Goal: Information Seeking & Learning: Compare options

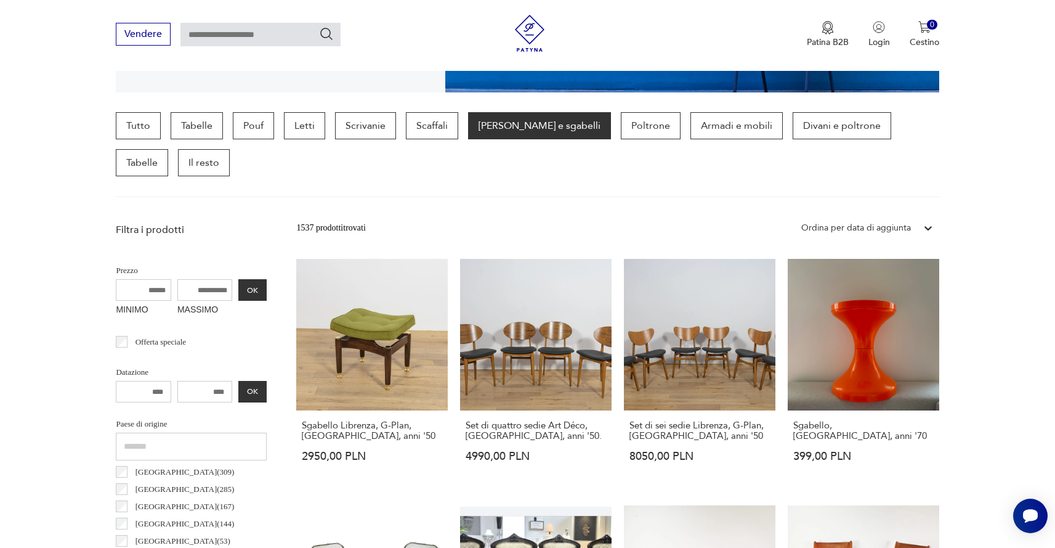
scroll to position [298, 0]
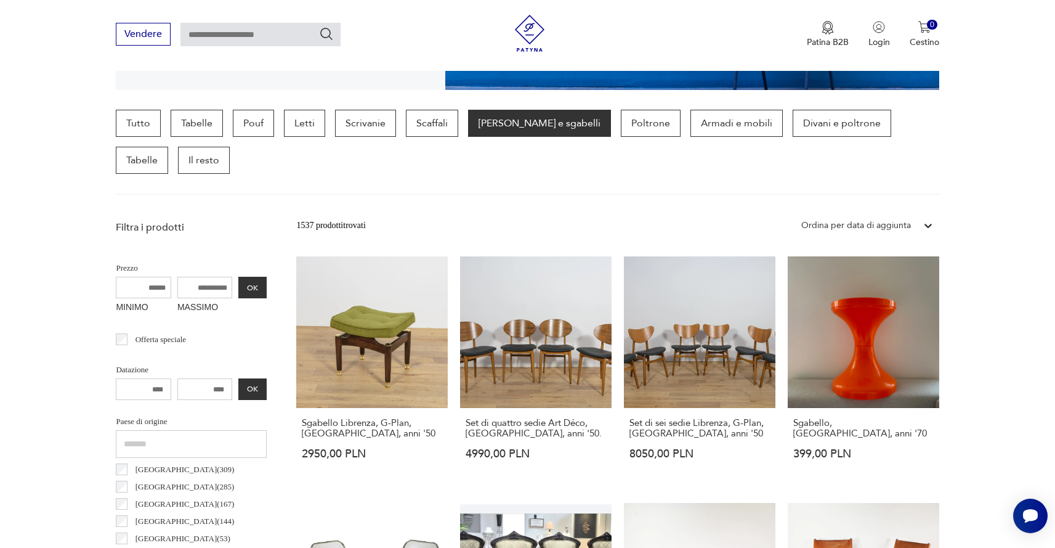
click at [208, 290] on input "MASSIMO" at bounding box center [204, 288] width 55 height 22
type input "****"
click at [262, 290] on button "OK" at bounding box center [252, 288] width 28 height 22
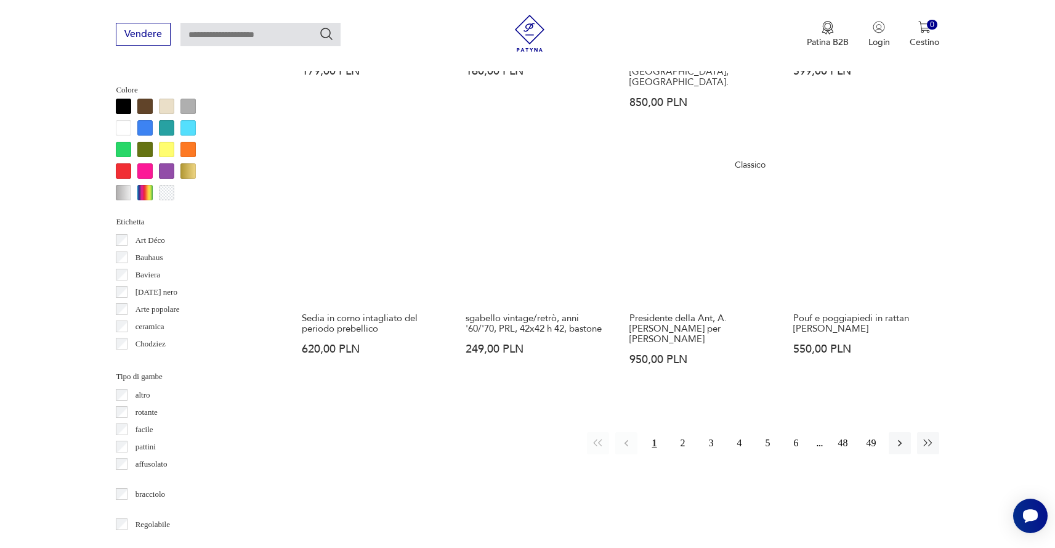
scroll to position [1186, 0]
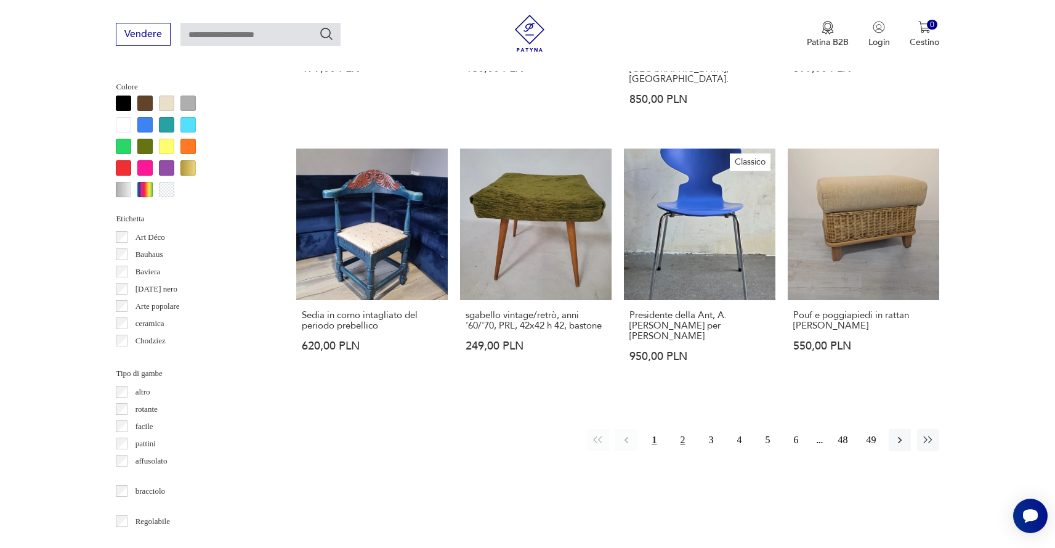
click at [688, 429] on button "2" at bounding box center [683, 440] width 22 height 22
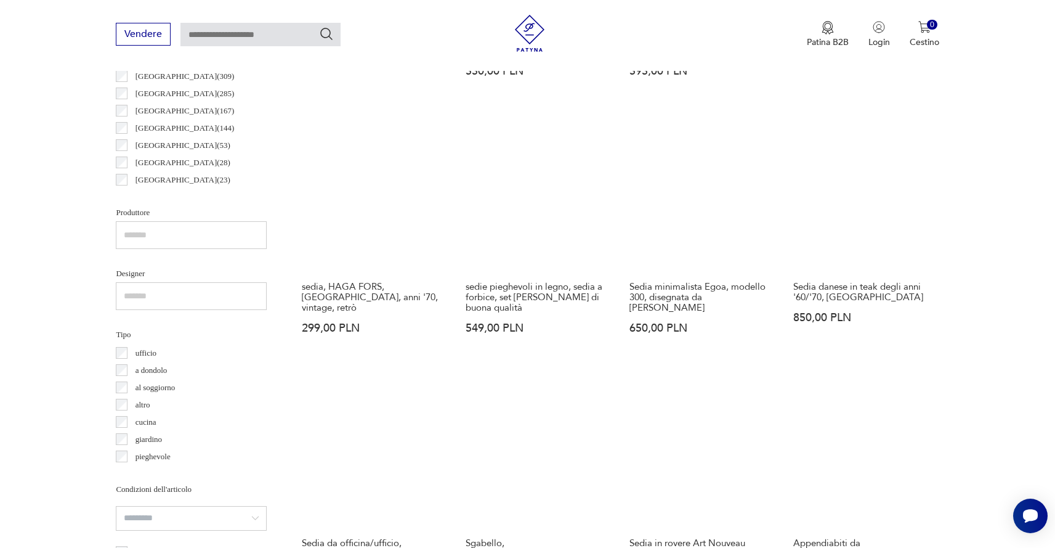
scroll to position [694, 0]
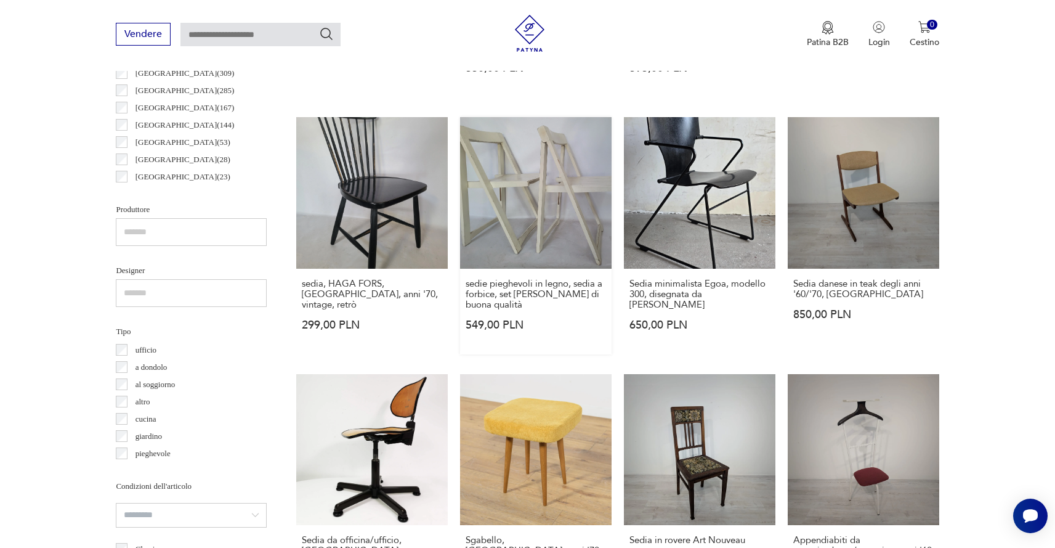
click at [526, 221] on link "sedie pieghevoli in legno, sedia a forbice, set ALDO JACOBER di buona qualità 5…" at bounding box center [536, 235] width 152 height 237
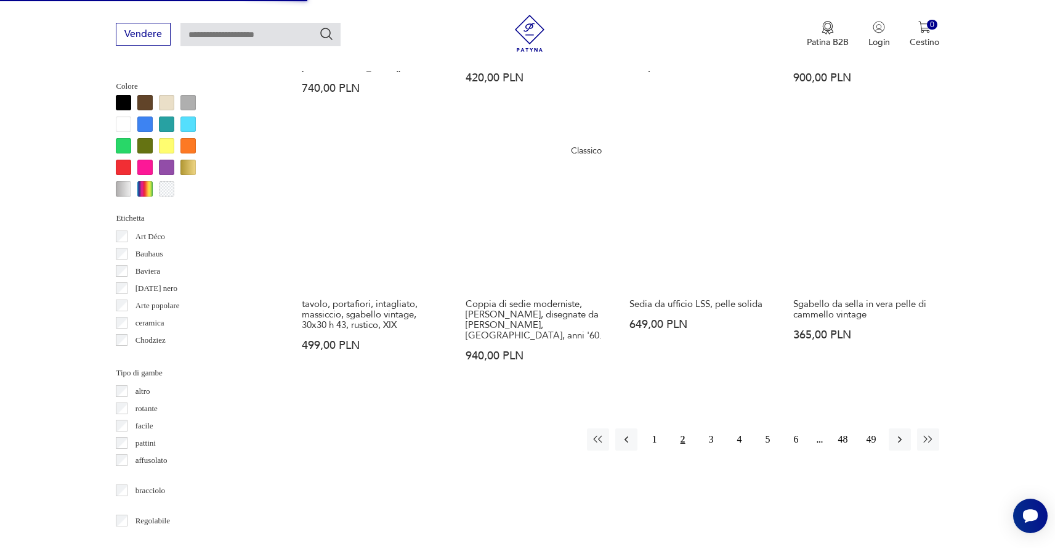
scroll to position [1188, 0]
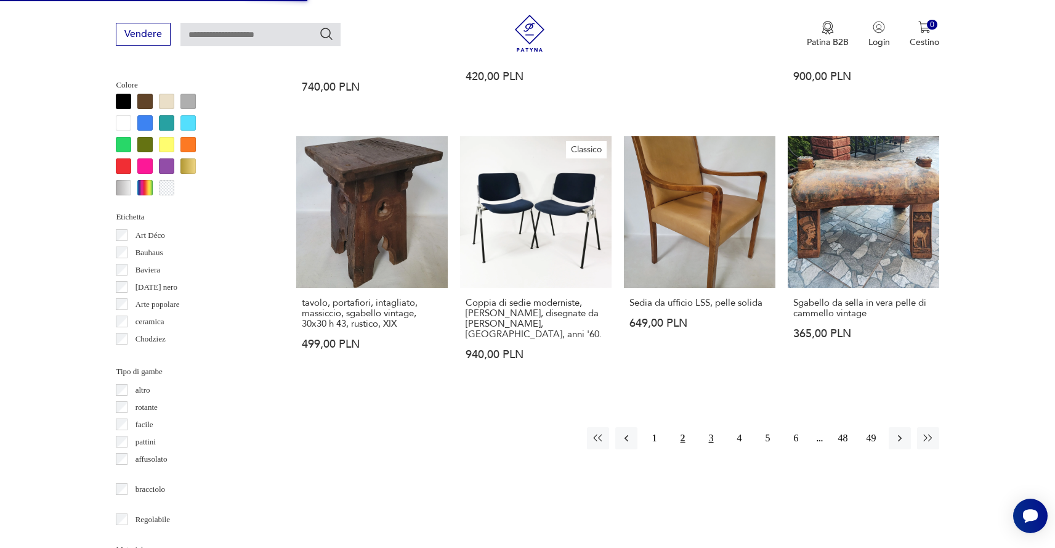
click at [715, 427] on button "3" at bounding box center [711, 438] width 22 height 22
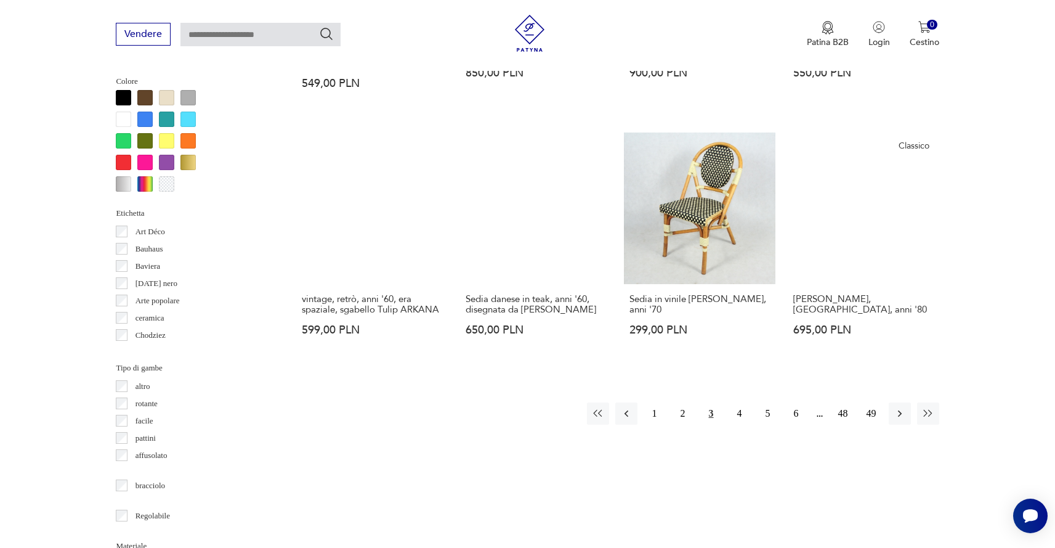
scroll to position [1193, 0]
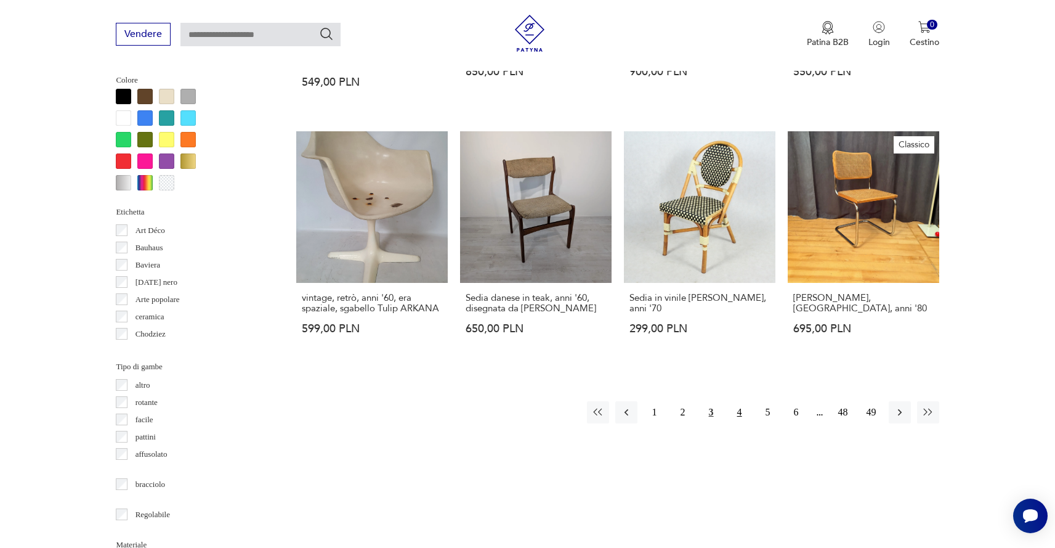
click at [737, 407] on font "4" at bounding box center [739, 412] width 5 height 10
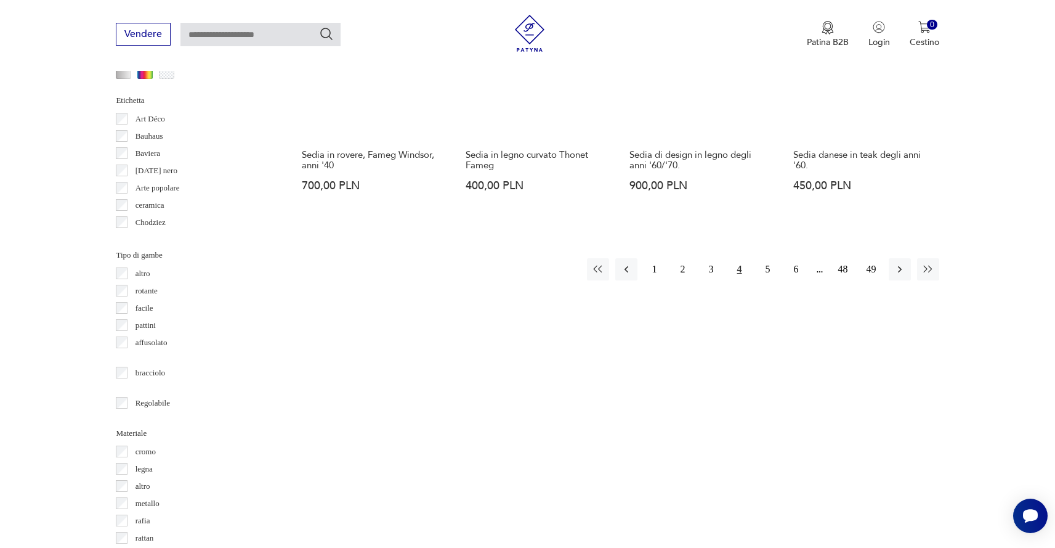
scroll to position [1330, 0]
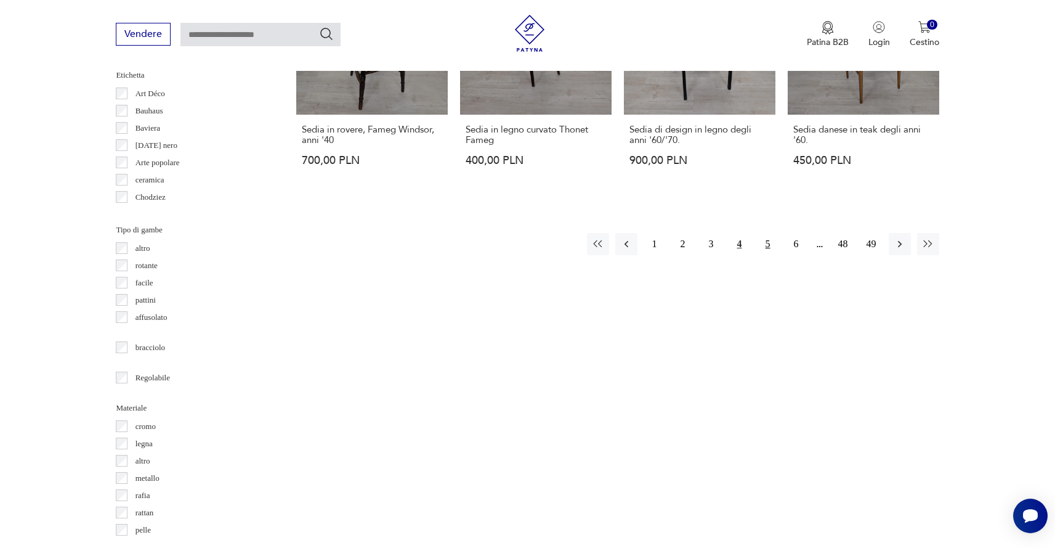
click at [763, 243] on button "5" at bounding box center [768, 244] width 22 height 22
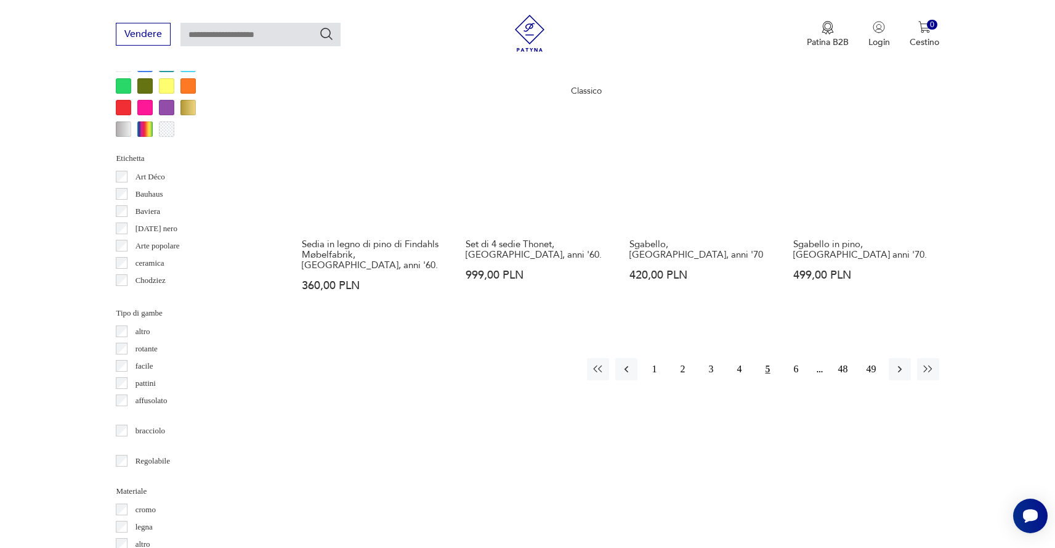
scroll to position [1247, 0]
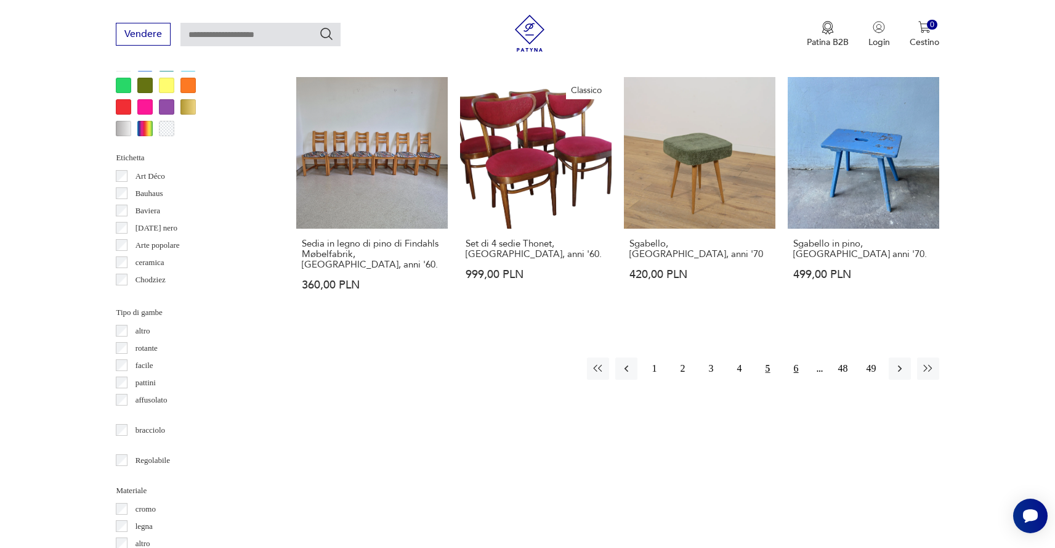
click at [799, 357] on button "6" at bounding box center [796, 368] width 22 height 22
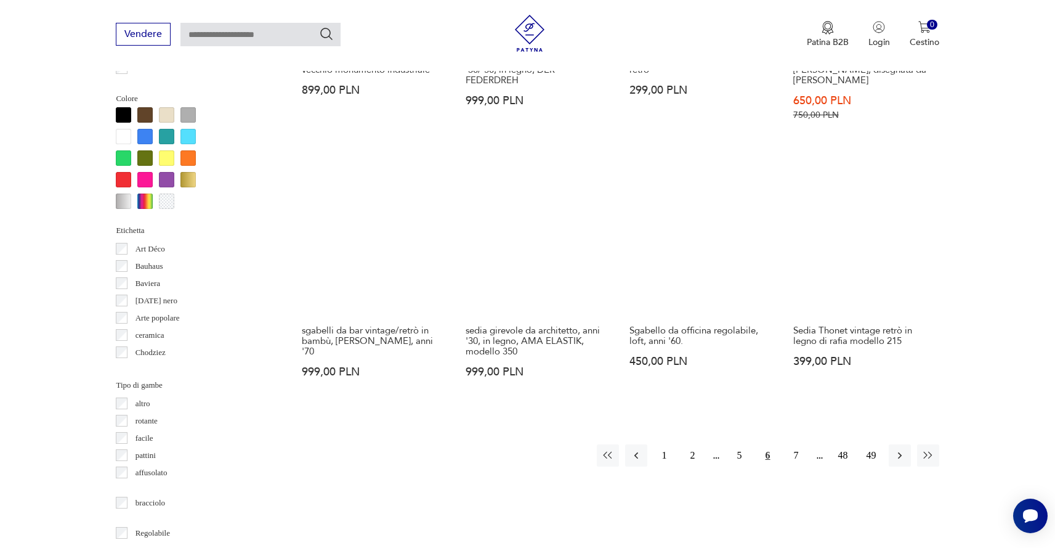
scroll to position [1175, 0]
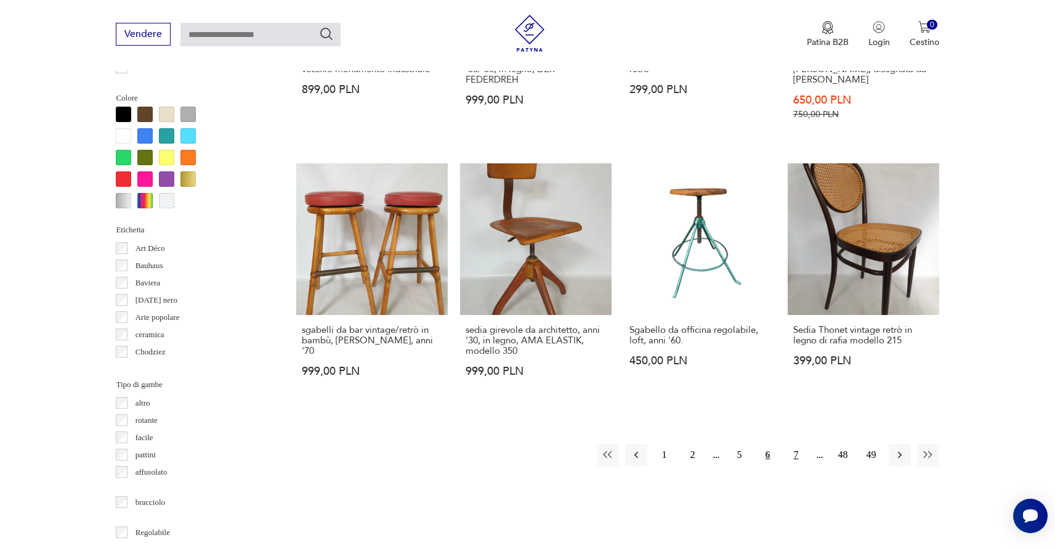
click at [795, 449] on font "7" at bounding box center [796, 454] width 5 height 10
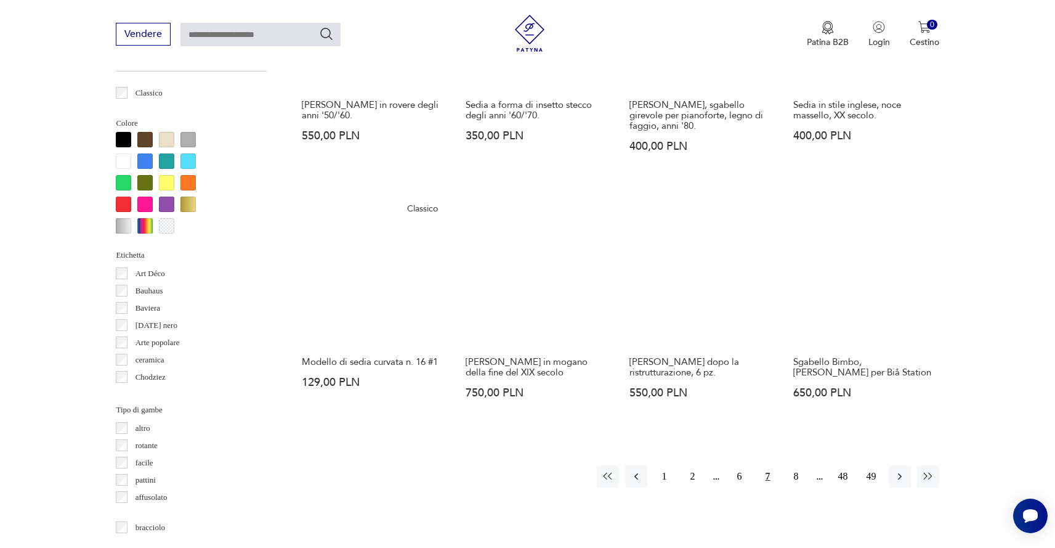
scroll to position [1152, 0]
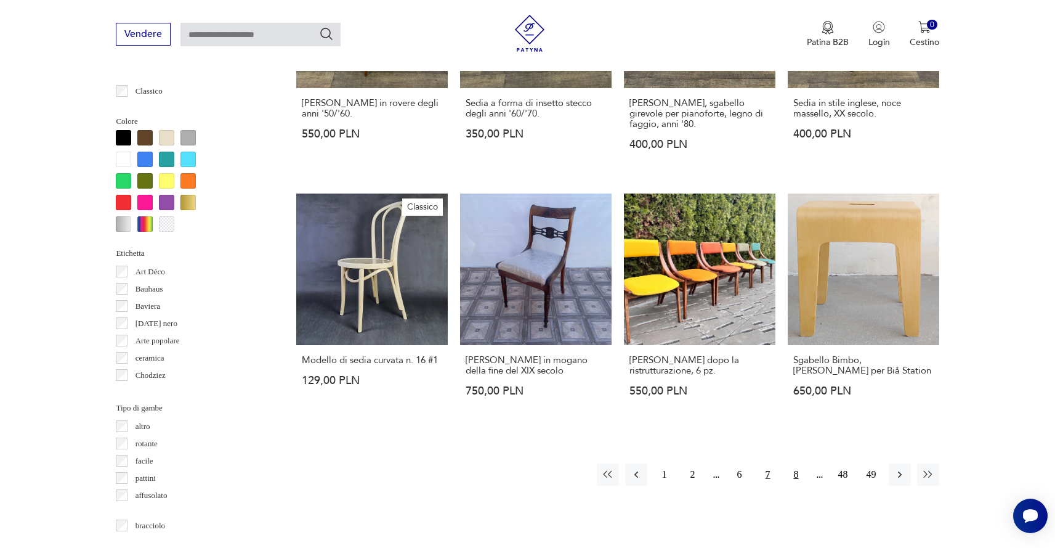
click at [798, 469] on font "8" at bounding box center [796, 474] width 5 height 10
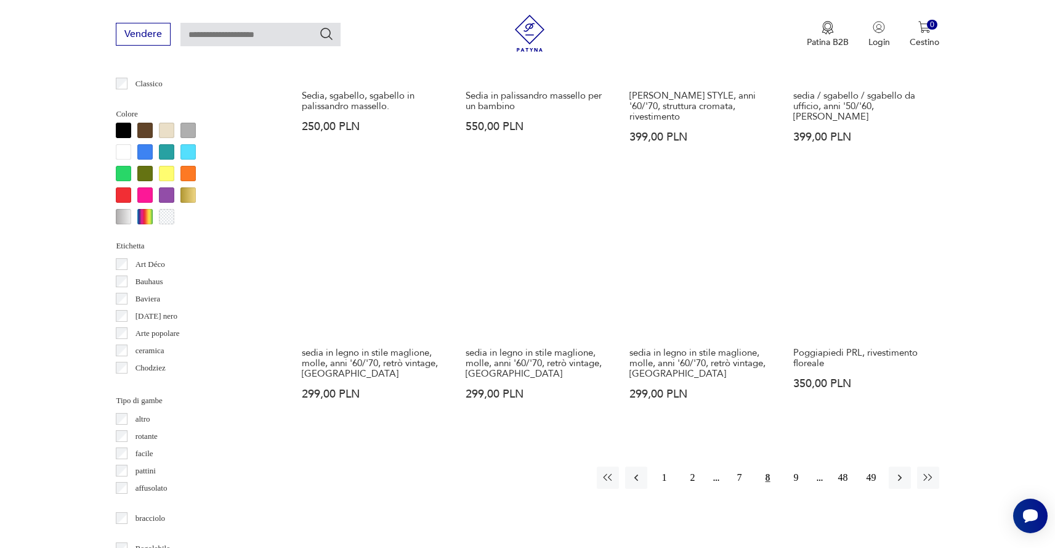
scroll to position [1172, 0]
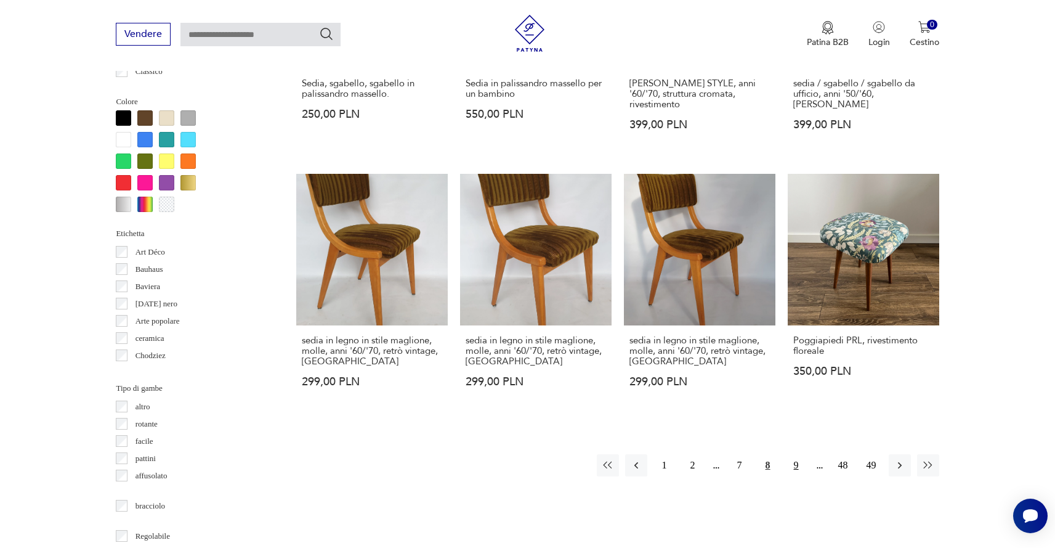
click at [793, 454] on button "9" at bounding box center [796, 465] width 22 height 22
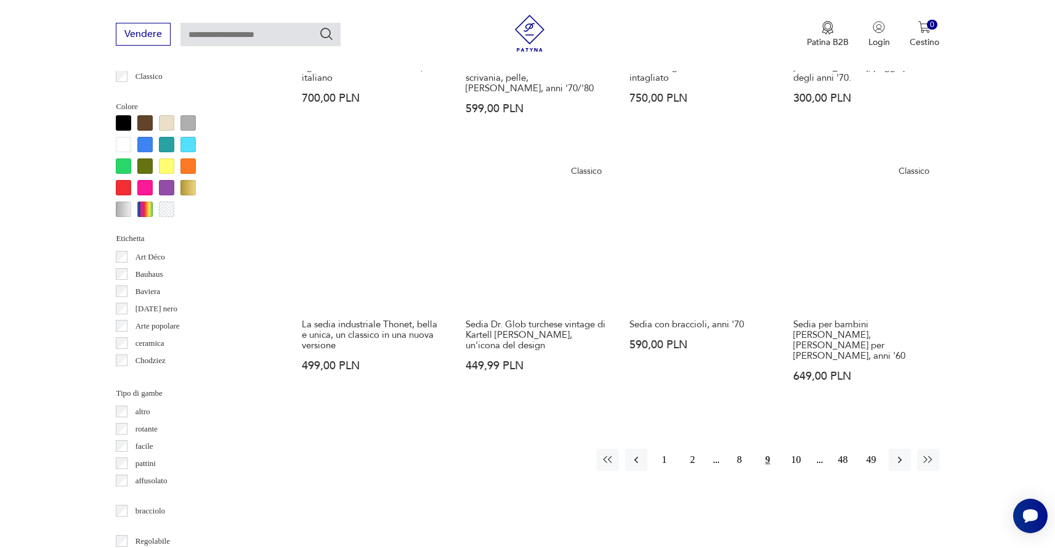
scroll to position [1167, 0]
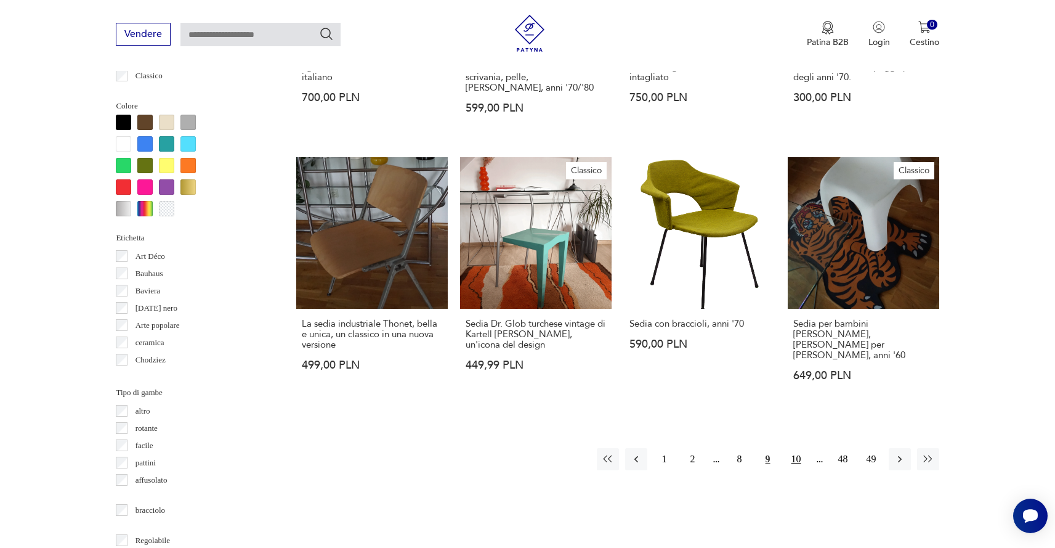
click at [797, 453] on font "10" at bounding box center [797, 458] width 10 height 10
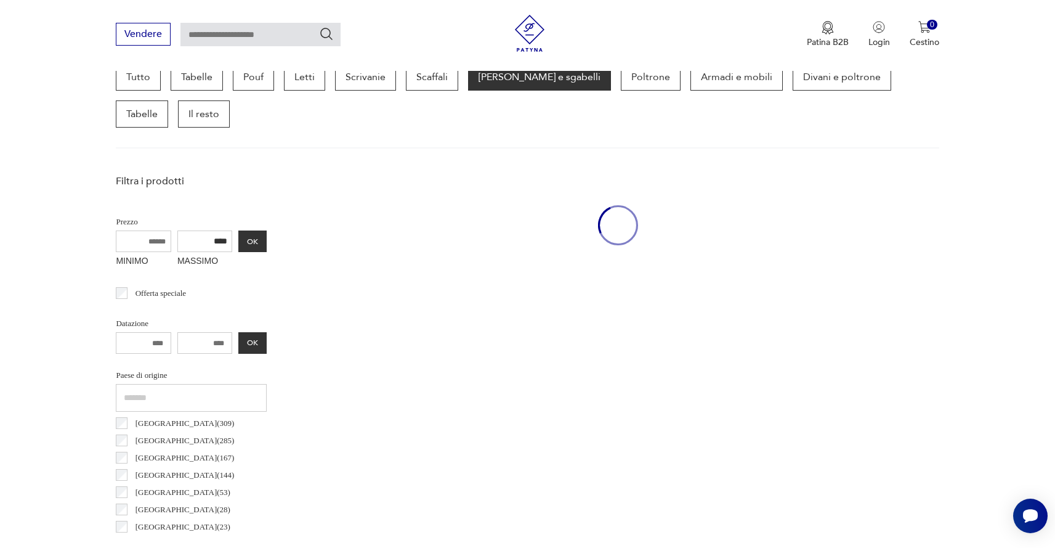
scroll to position [327, 0]
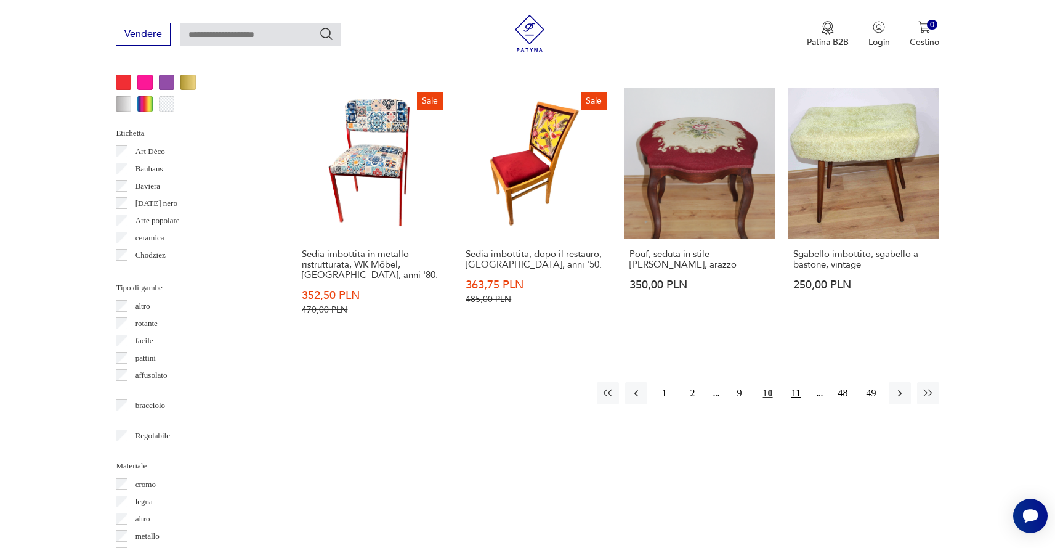
click at [794, 387] on font "11" at bounding box center [796, 392] width 9 height 10
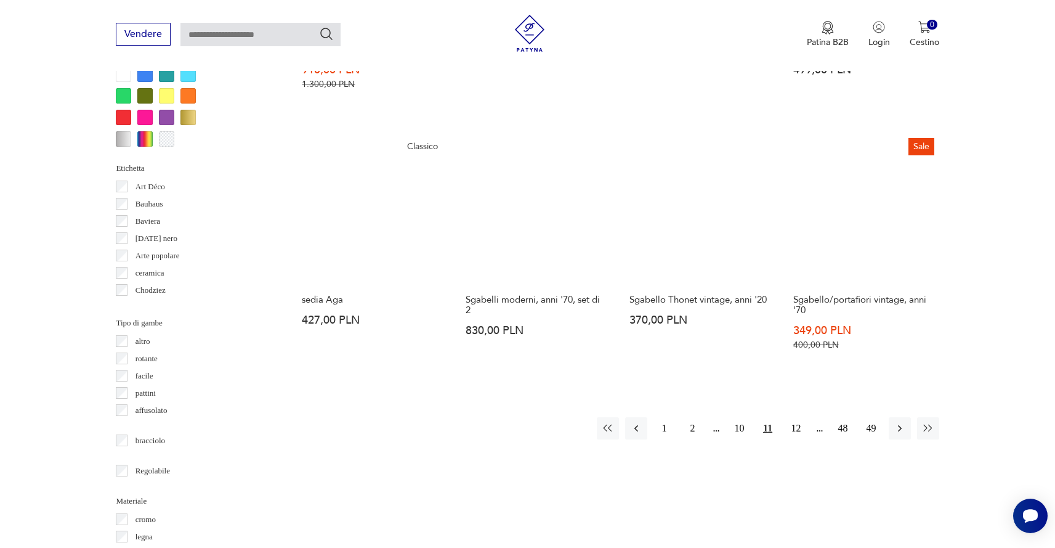
scroll to position [1238, 0]
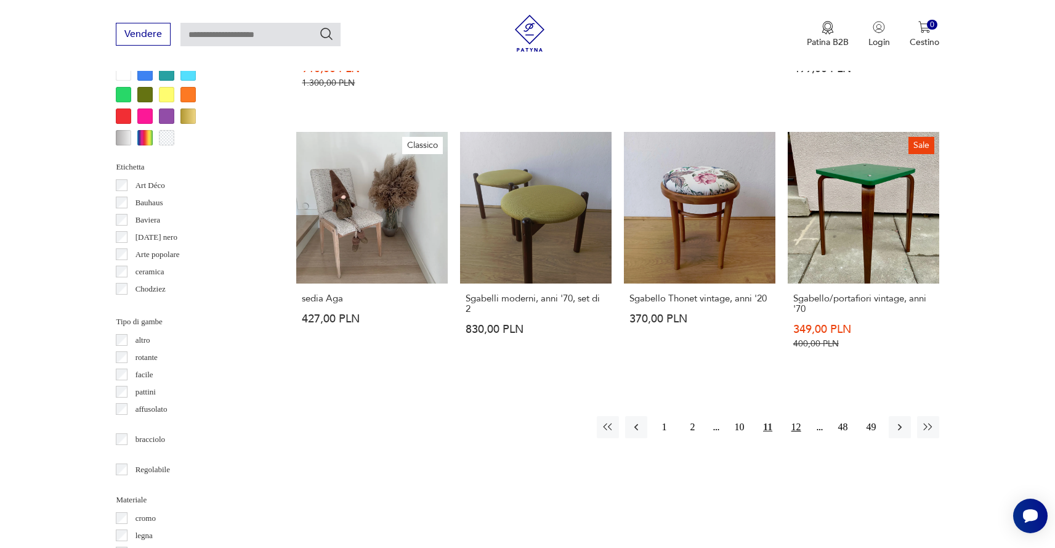
click at [797, 421] on font "12" at bounding box center [797, 426] width 10 height 10
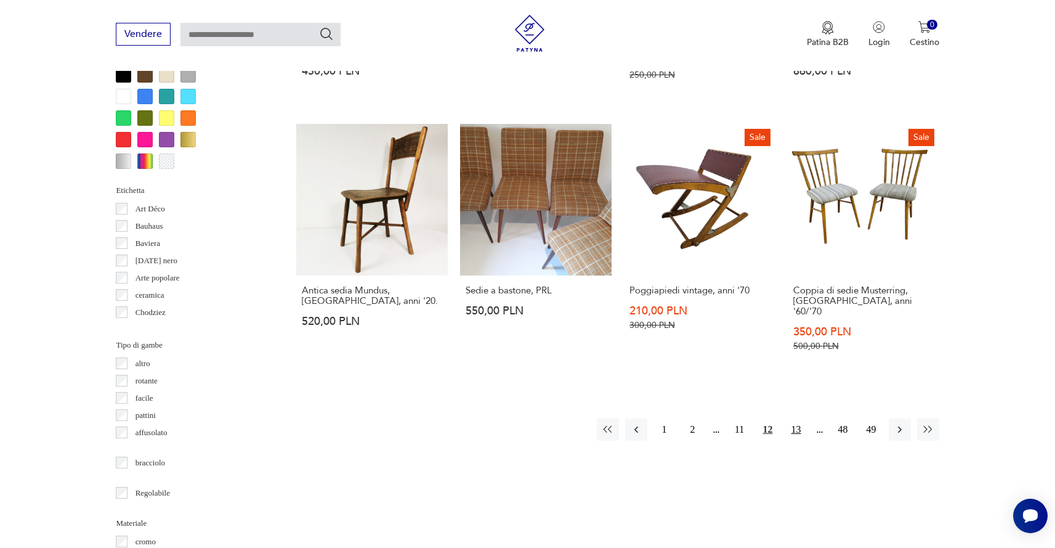
click at [798, 424] on font "13" at bounding box center [797, 429] width 10 height 10
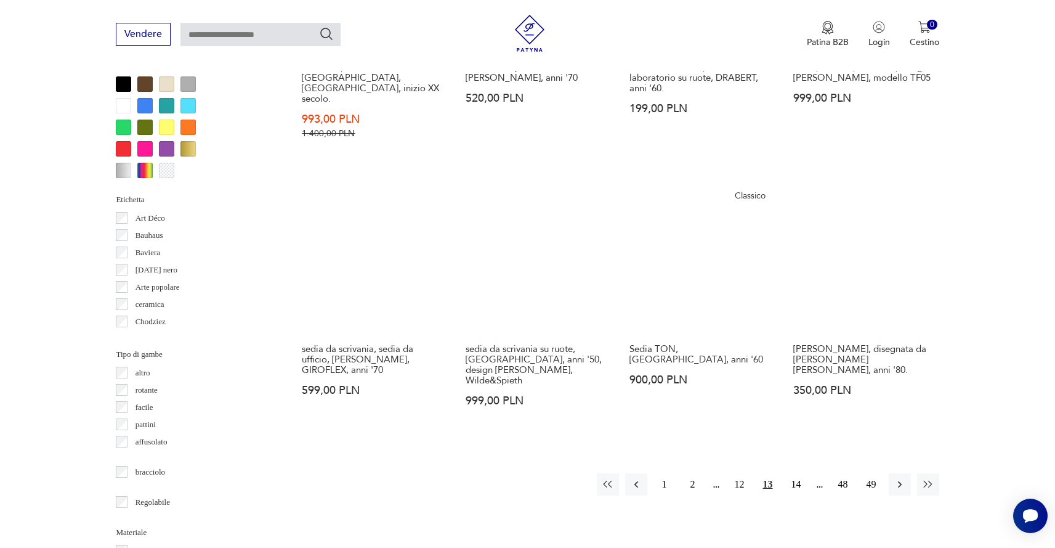
scroll to position [1208, 0]
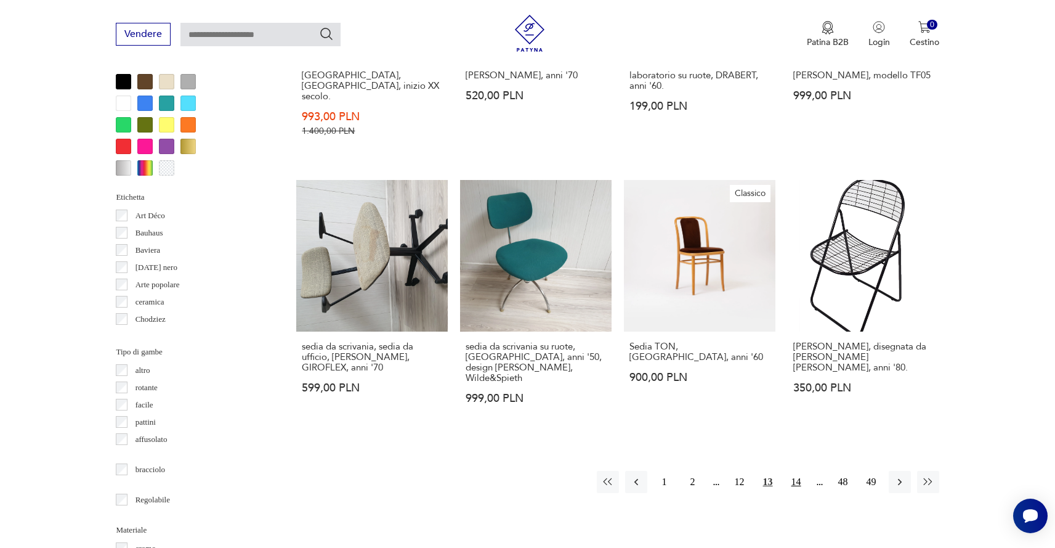
click at [799, 476] on font "14" at bounding box center [797, 481] width 10 height 10
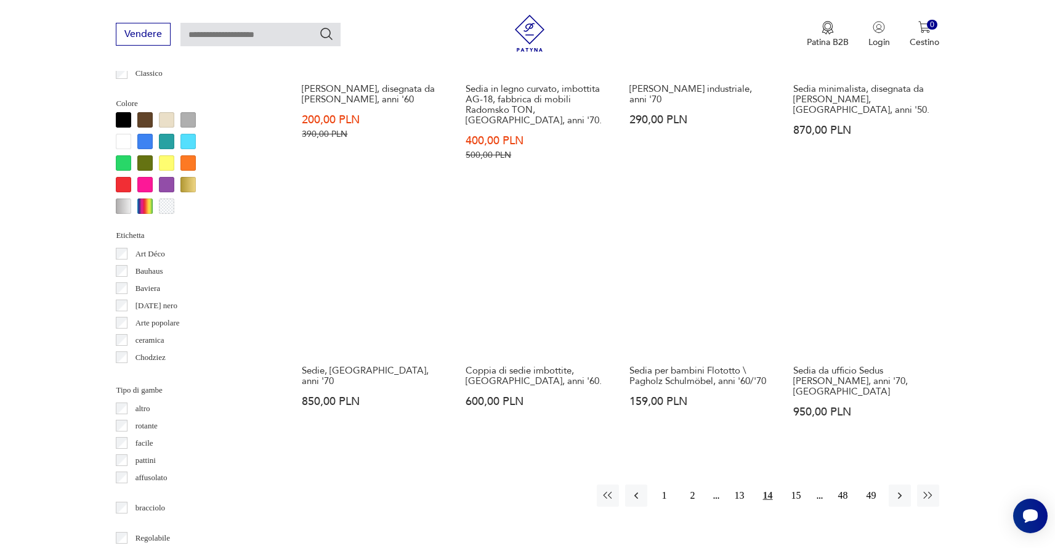
scroll to position [1171, 0]
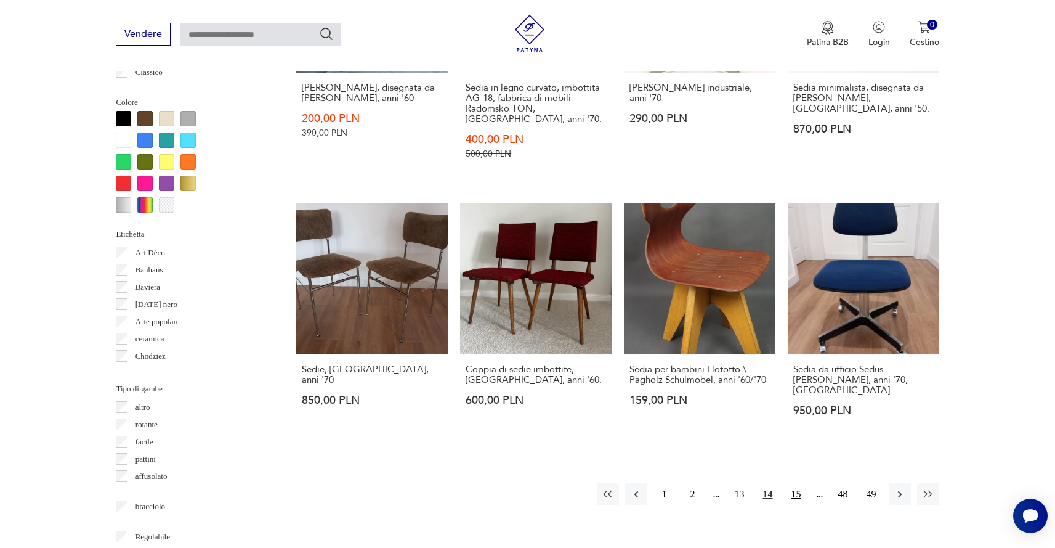
click at [797, 489] on font "15" at bounding box center [797, 494] width 10 height 10
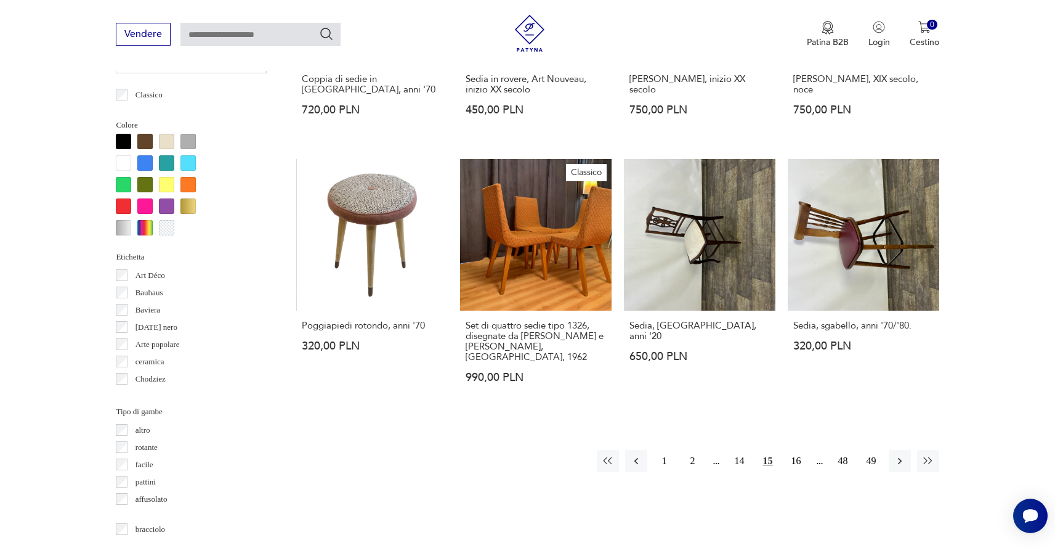
click at [797, 455] on font "16" at bounding box center [797, 460] width 10 height 10
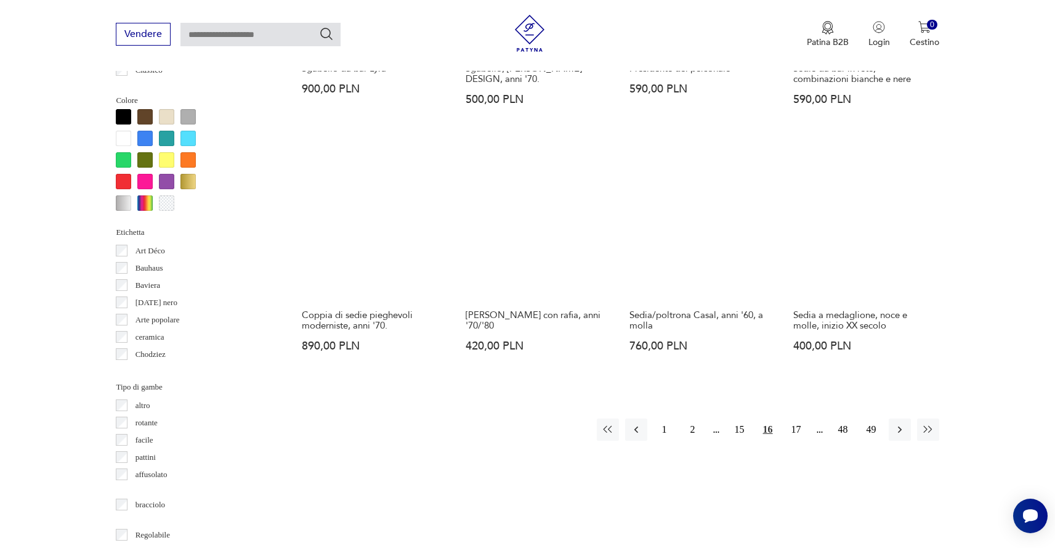
scroll to position [1174, 0]
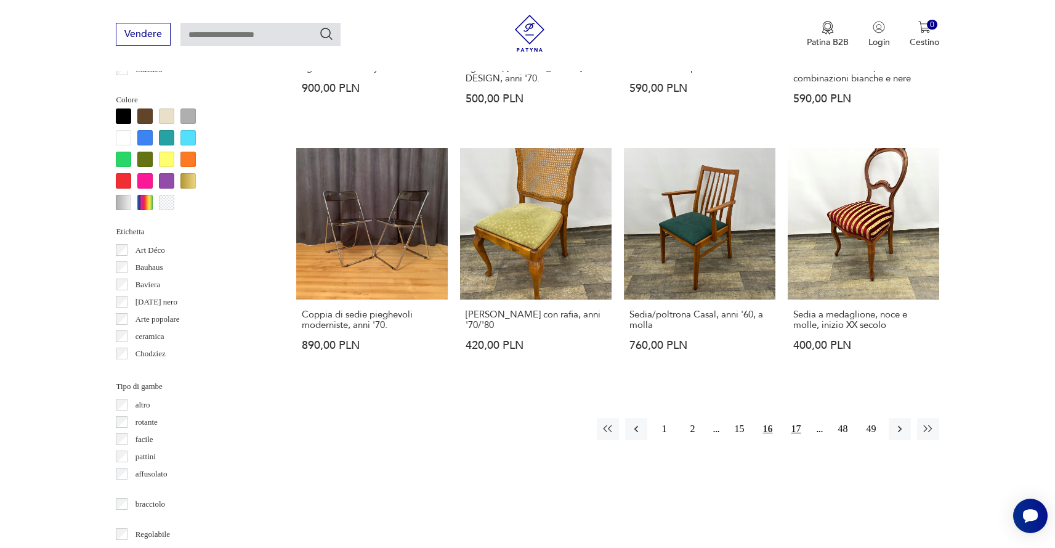
click at [797, 429] on font "17" at bounding box center [797, 428] width 10 height 10
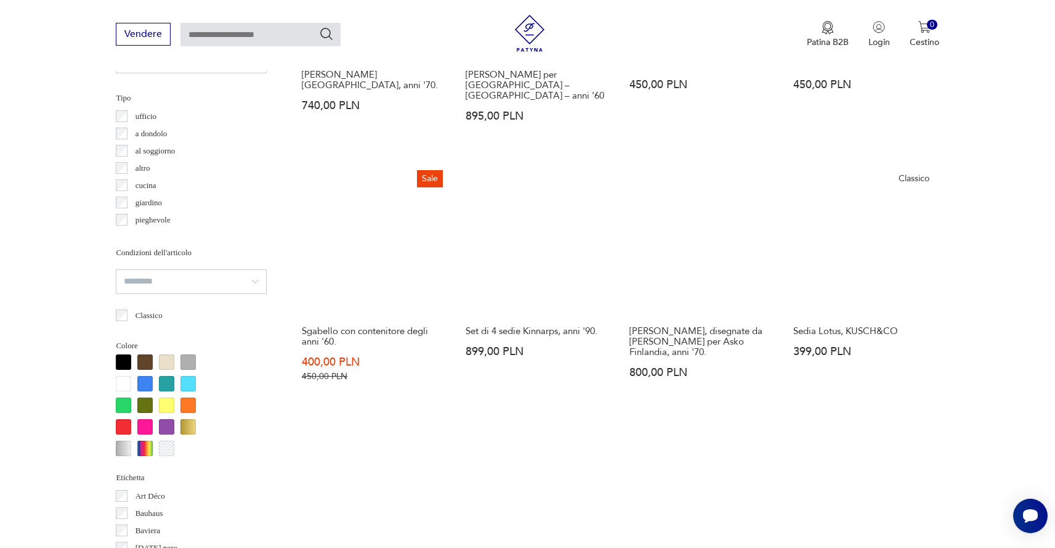
scroll to position [928, 0]
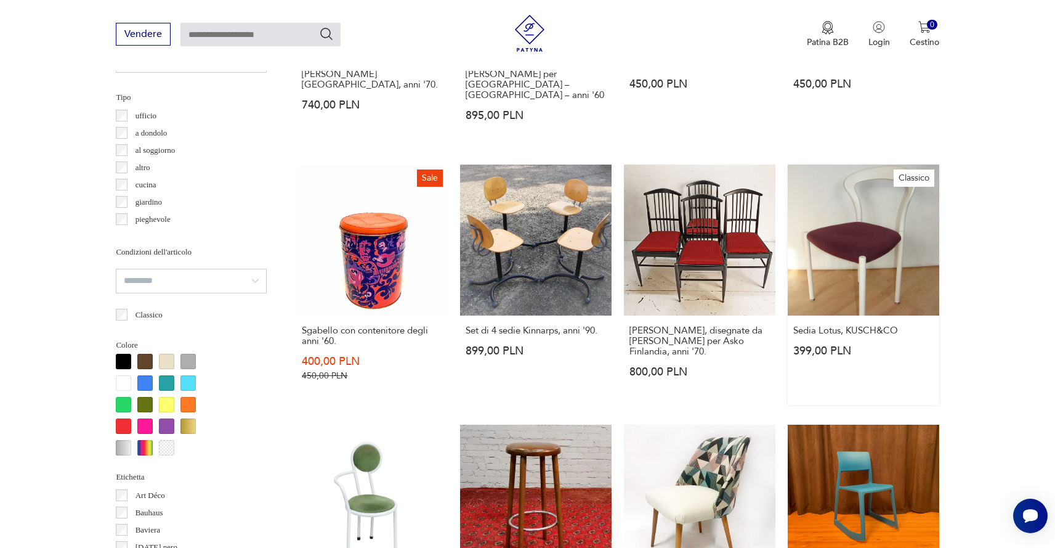
click at [825, 274] on link "Classico Sedia Lotus, KUSCH&CO 399,00 PLN" at bounding box center [864, 284] width 152 height 241
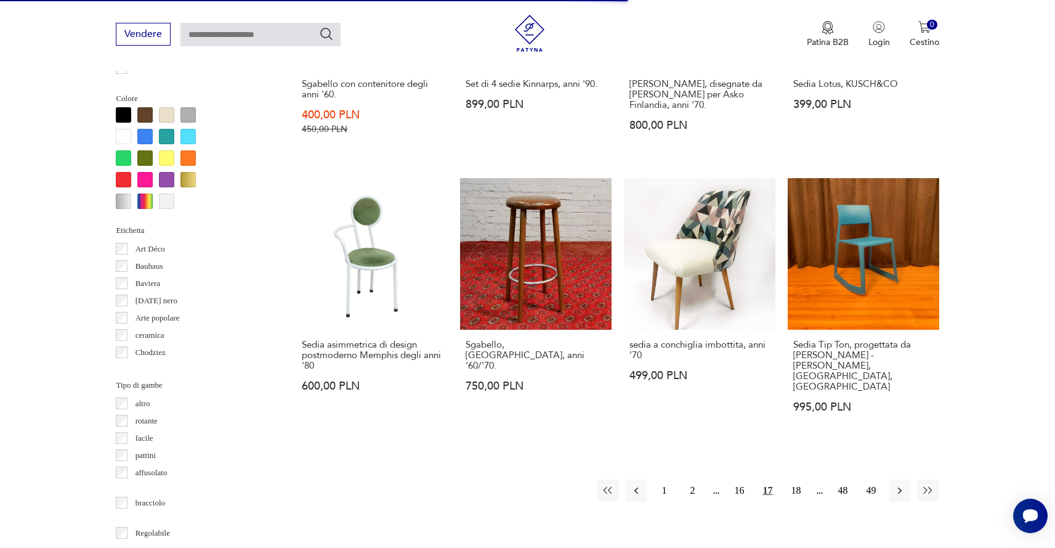
scroll to position [1175, 0]
click at [391, 284] on link "Sedia asimmetrica di design postmoderno Memphis degli anni '80 600,00 PLN" at bounding box center [372, 306] width 152 height 258
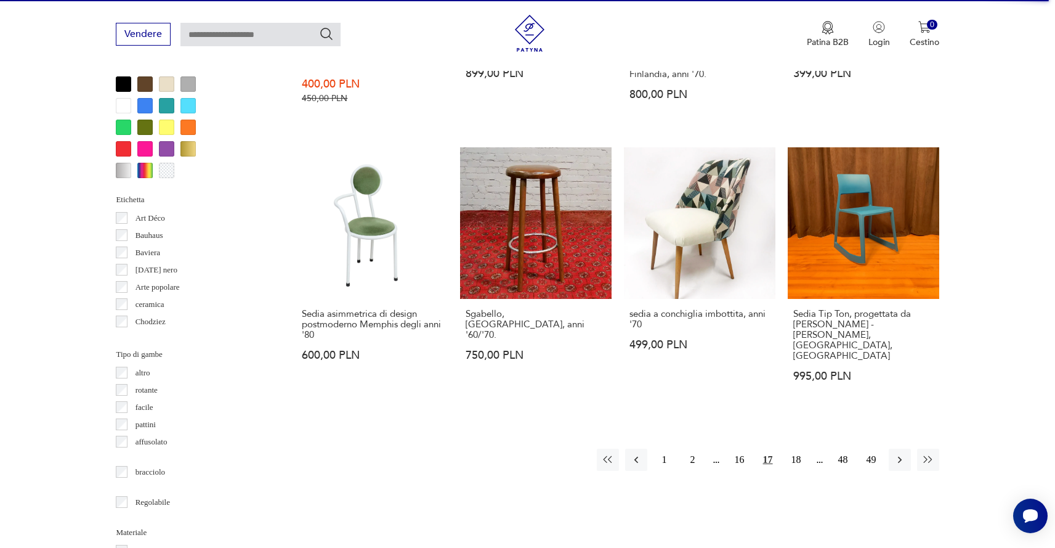
scroll to position [1209, 0]
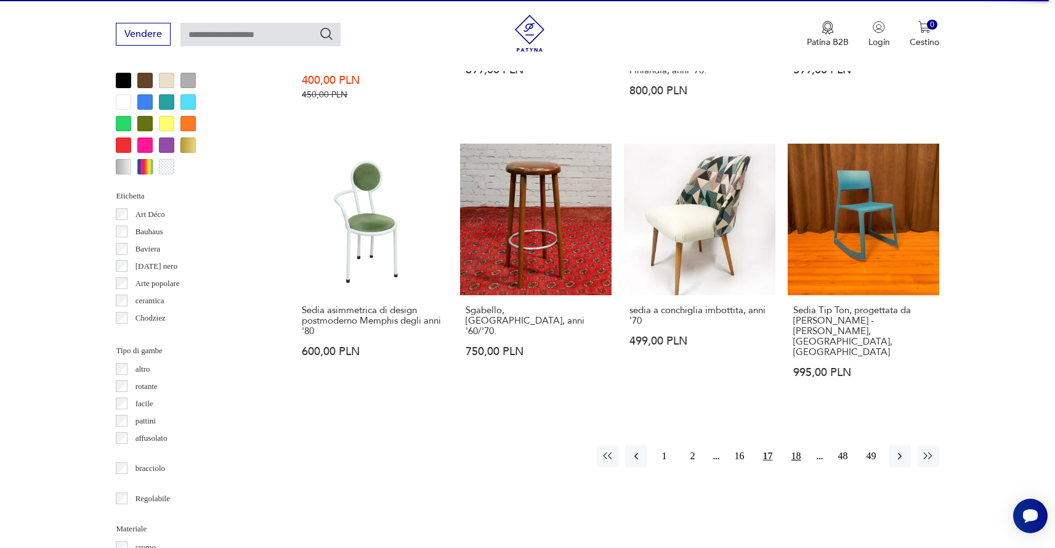
click at [793, 450] on font "18" at bounding box center [797, 455] width 10 height 10
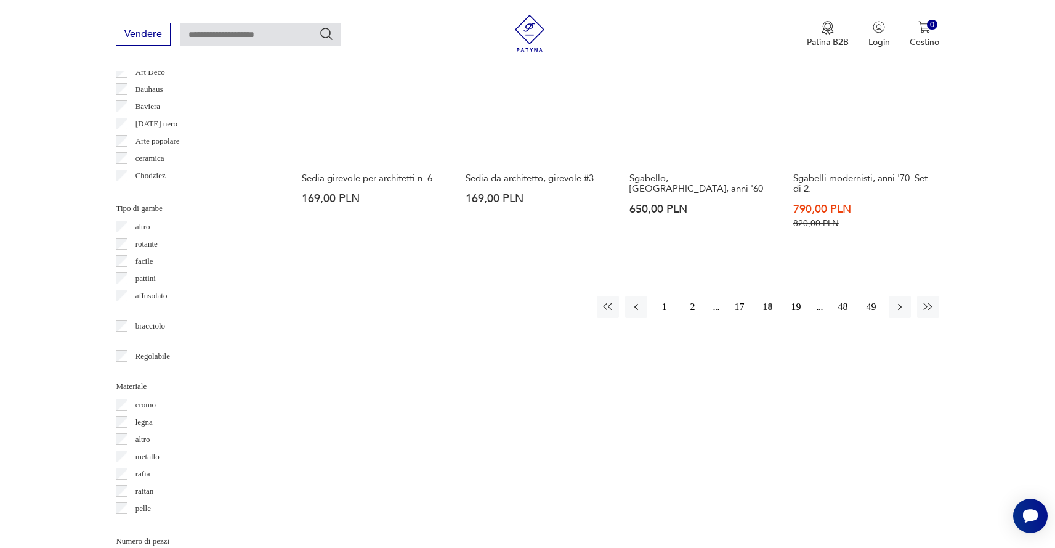
scroll to position [1362, 0]
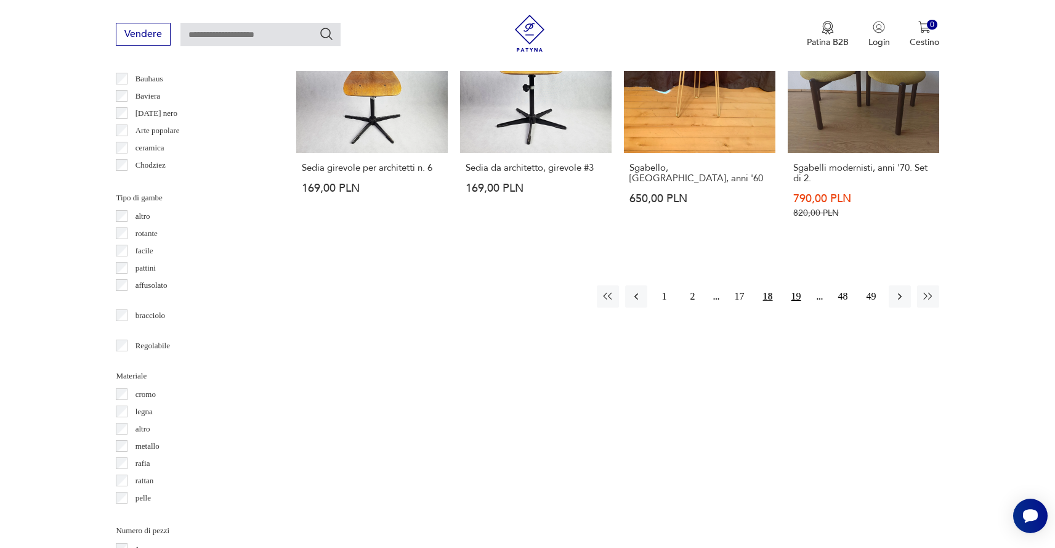
click at [797, 291] on font "19" at bounding box center [797, 296] width 10 height 10
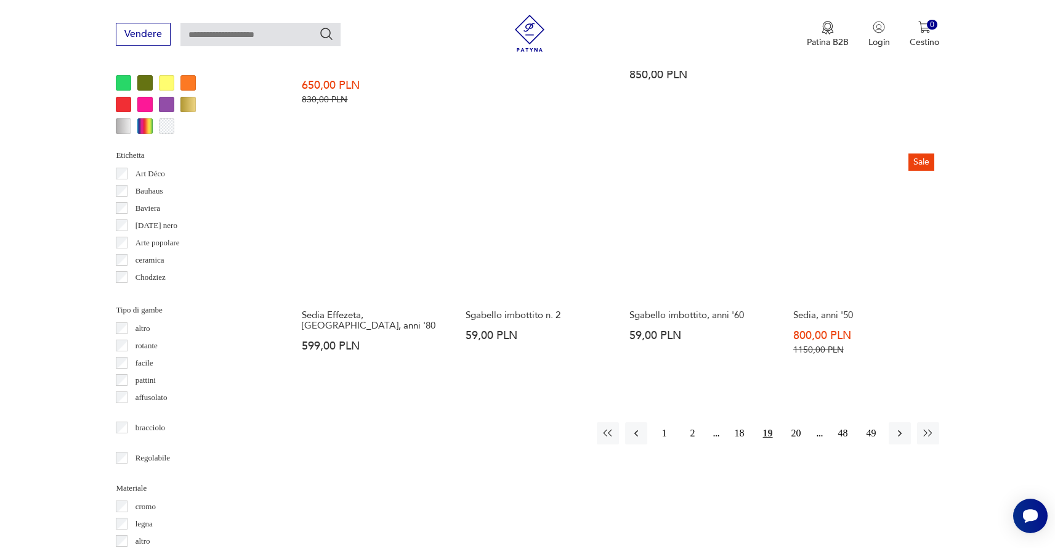
scroll to position [1254, 0]
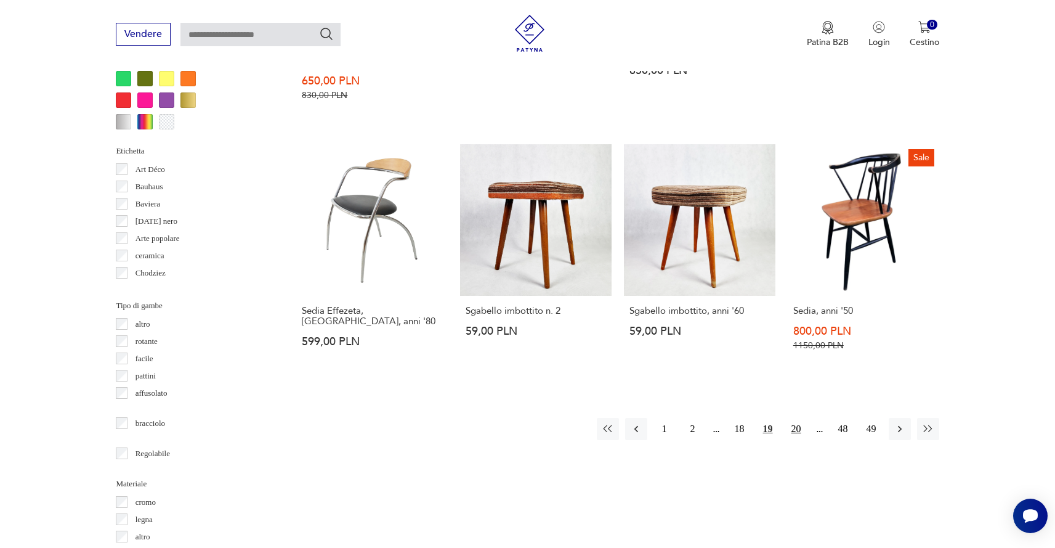
click at [797, 423] on font "20" at bounding box center [797, 428] width 10 height 10
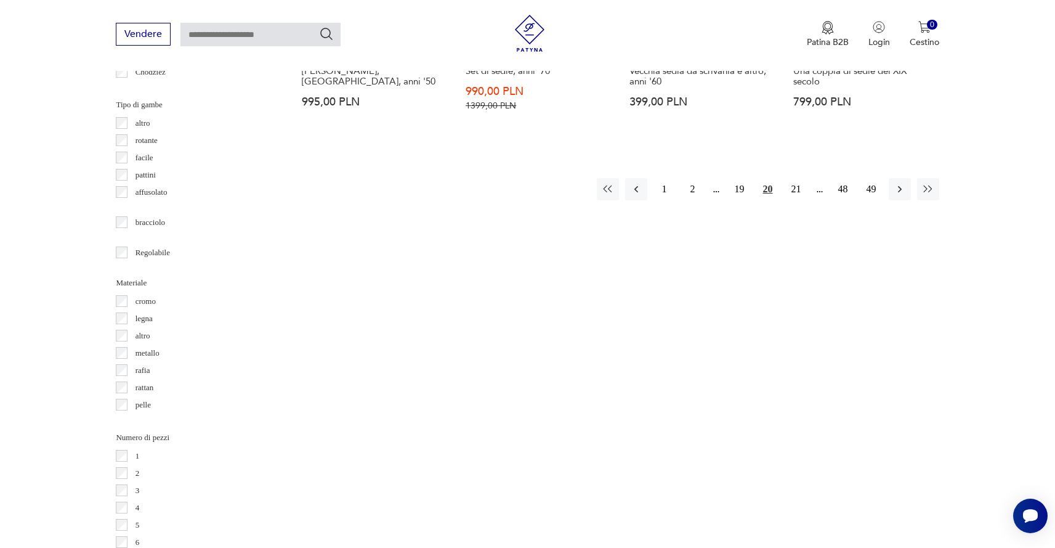
scroll to position [1459, 0]
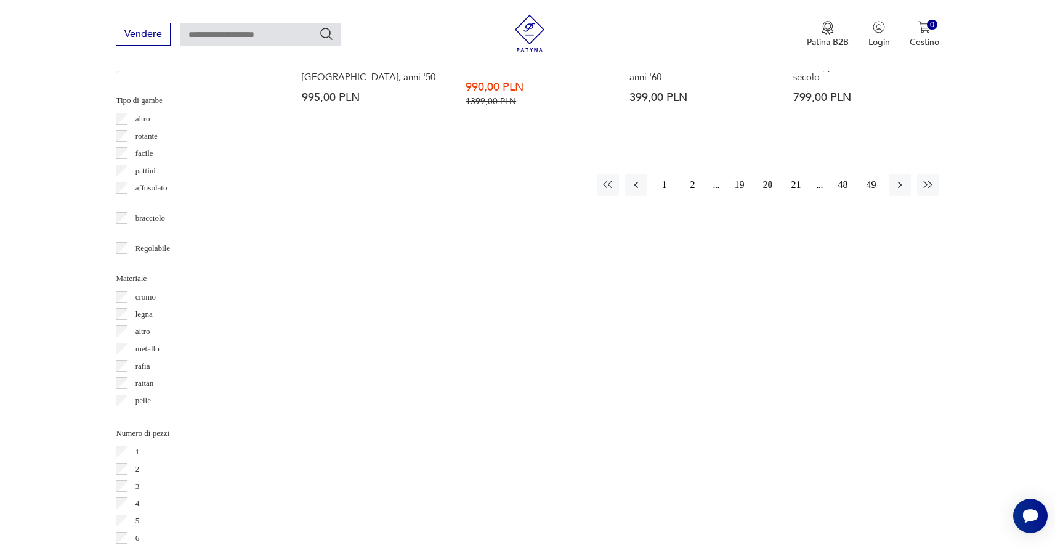
click at [794, 179] on font "21" at bounding box center [797, 184] width 10 height 10
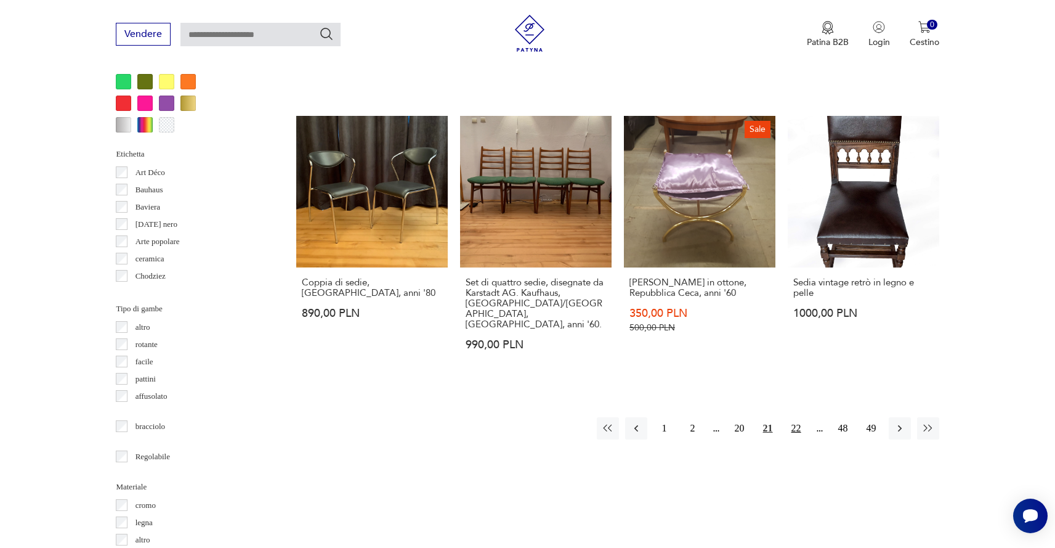
click at [792, 423] on font "22" at bounding box center [797, 428] width 10 height 10
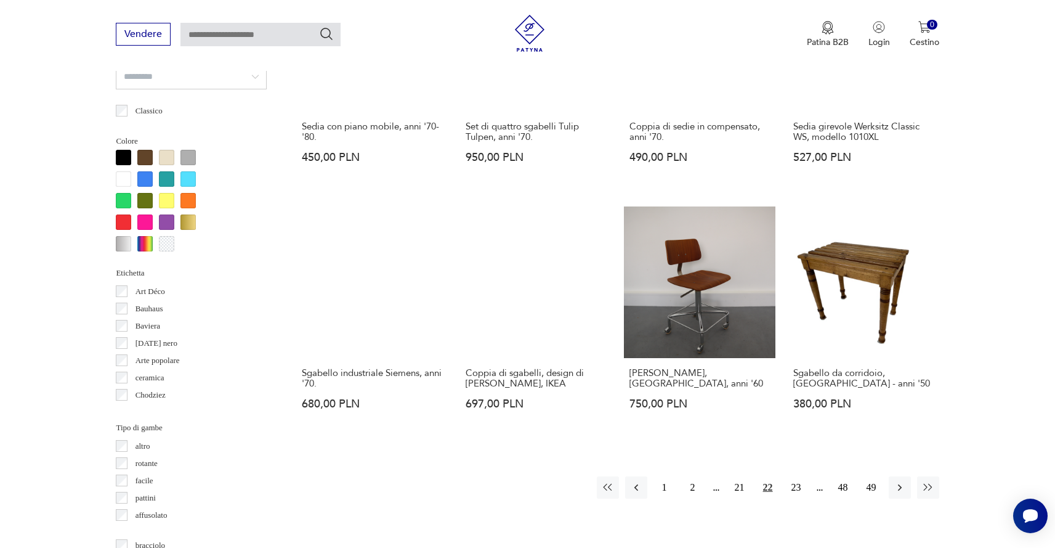
scroll to position [1133, 0]
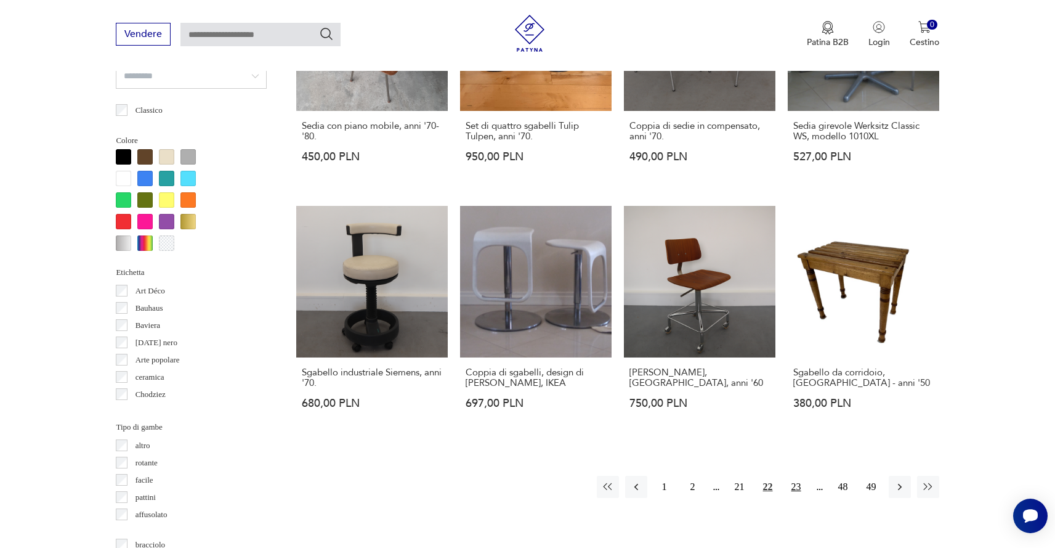
click at [801, 481] on font "23" at bounding box center [797, 486] width 10 height 10
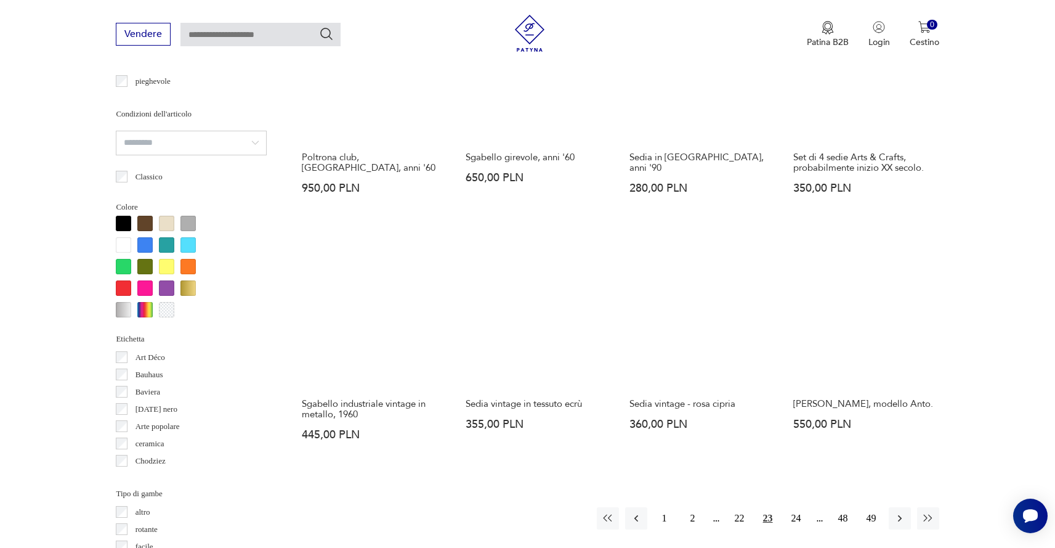
scroll to position [1067, 0]
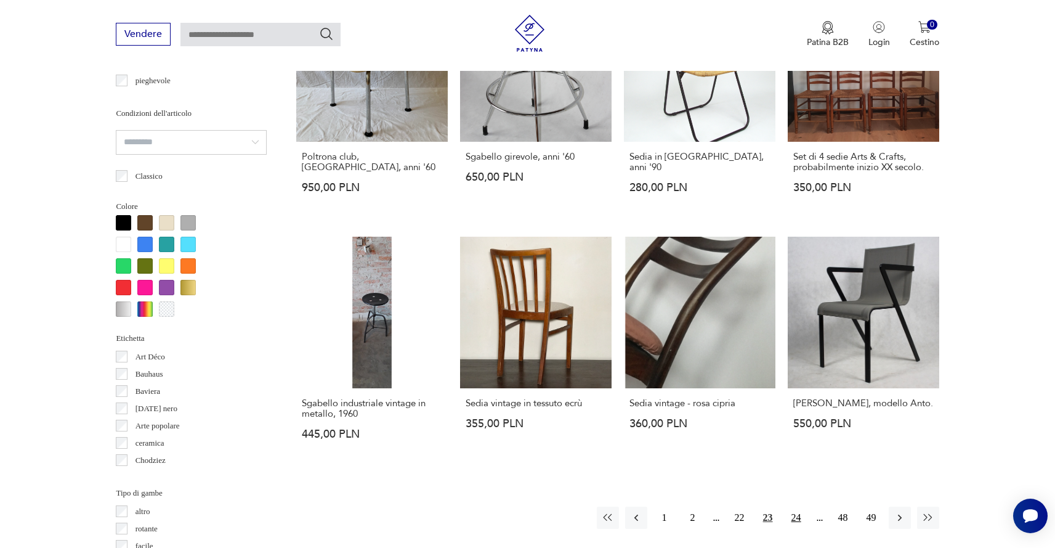
click at [799, 514] on font "24" at bounding box center [797, 517] width 10 height 10
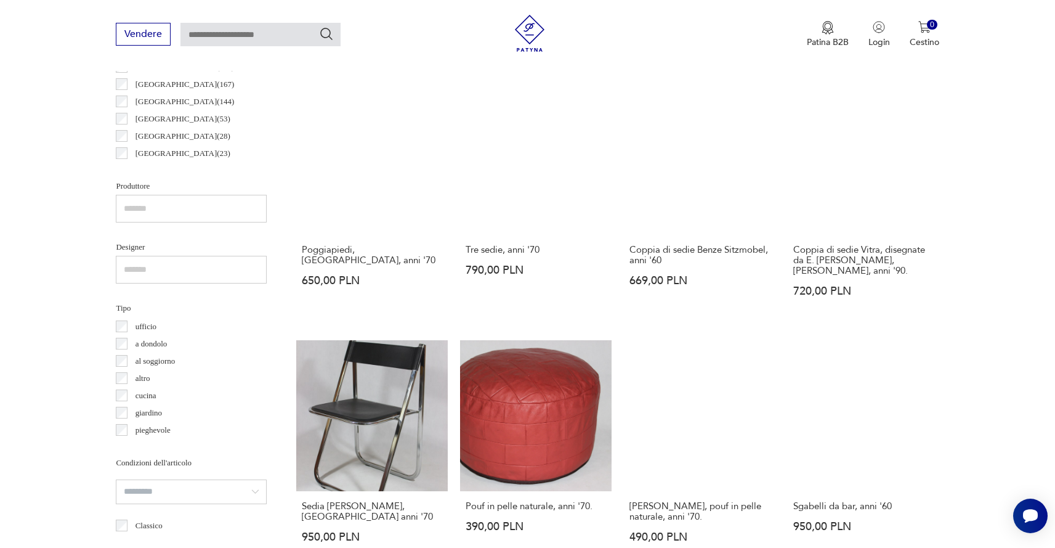
scroll to position [718, 0]
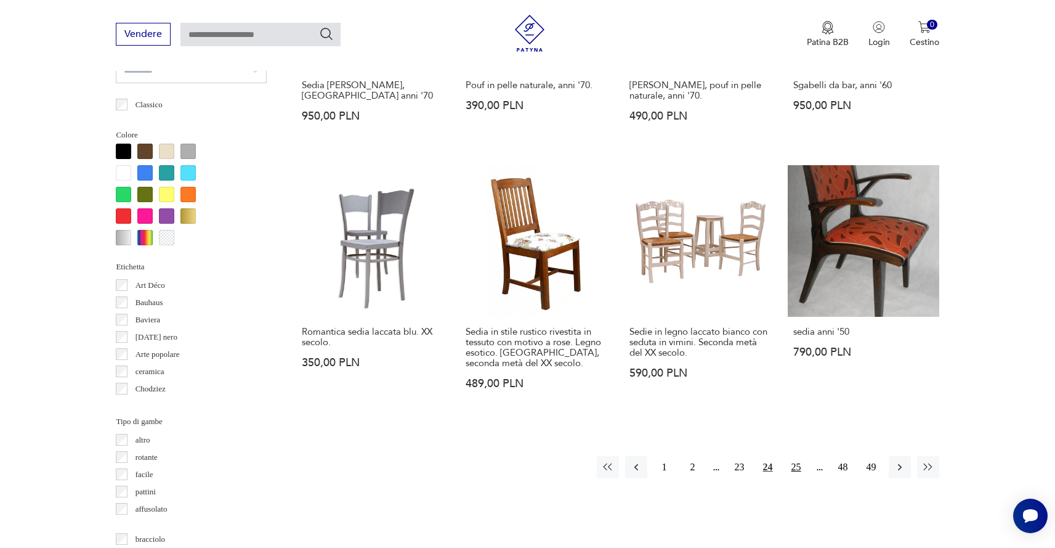
click at [796, 461] on font "25" at bounding box center [797, 466] width 10 height 10
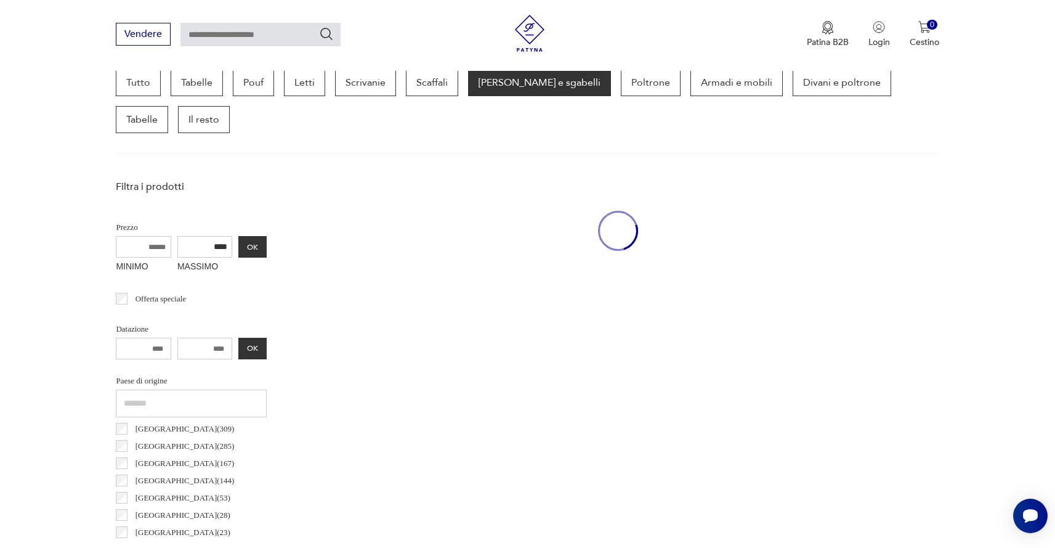
scroll to position [327, 0]
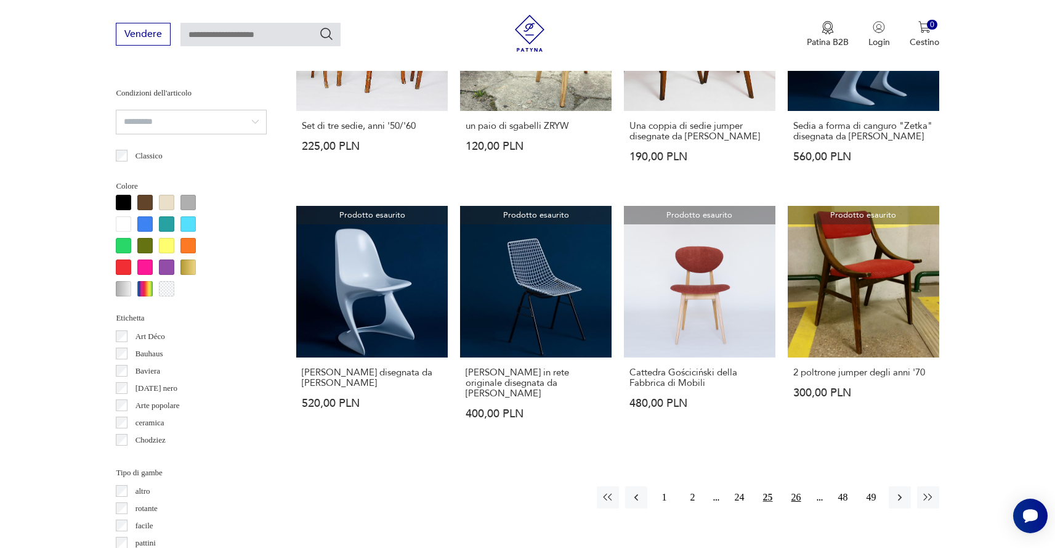
click at [797, 492] on font "26" at bounding box center [797, 497] width 10 height 10
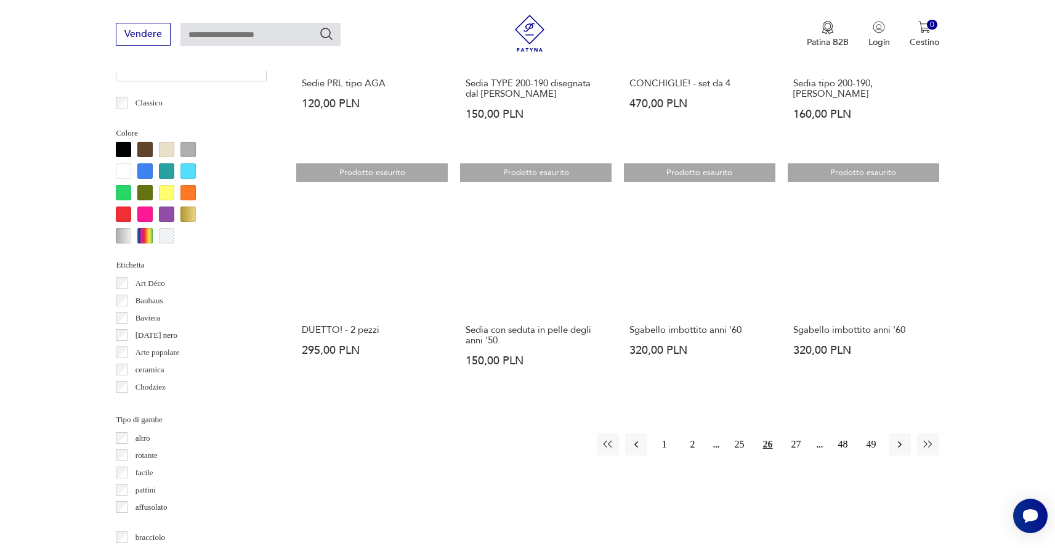
scroll to position [1142, 0]
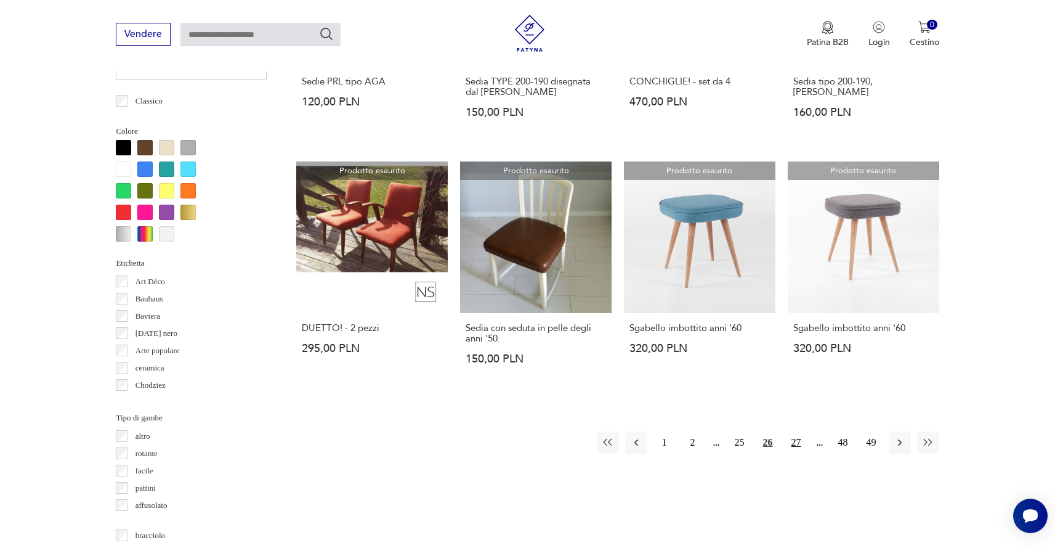
click at [795, 437] on font "27" at bounding box center [797, 442] width 10 height 10
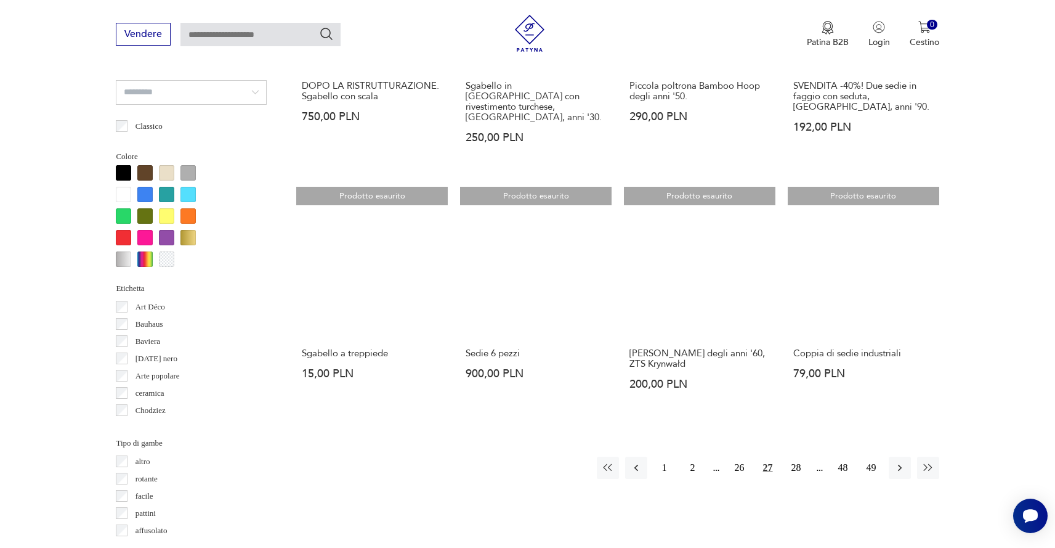
scroll to position [1118, 0]
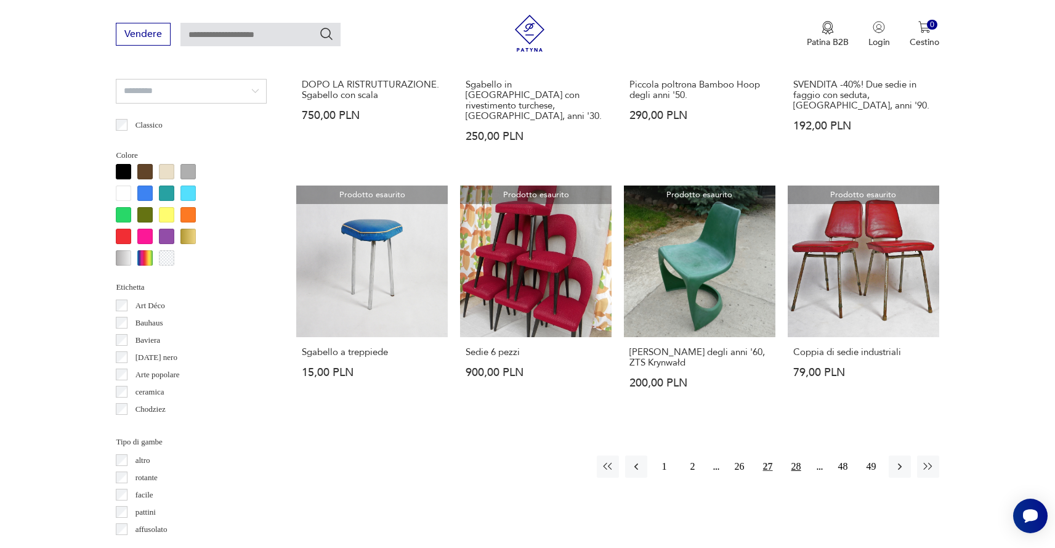
click at [798, 461] on font "28" at bounding box center [797, 466] width 10 height 10
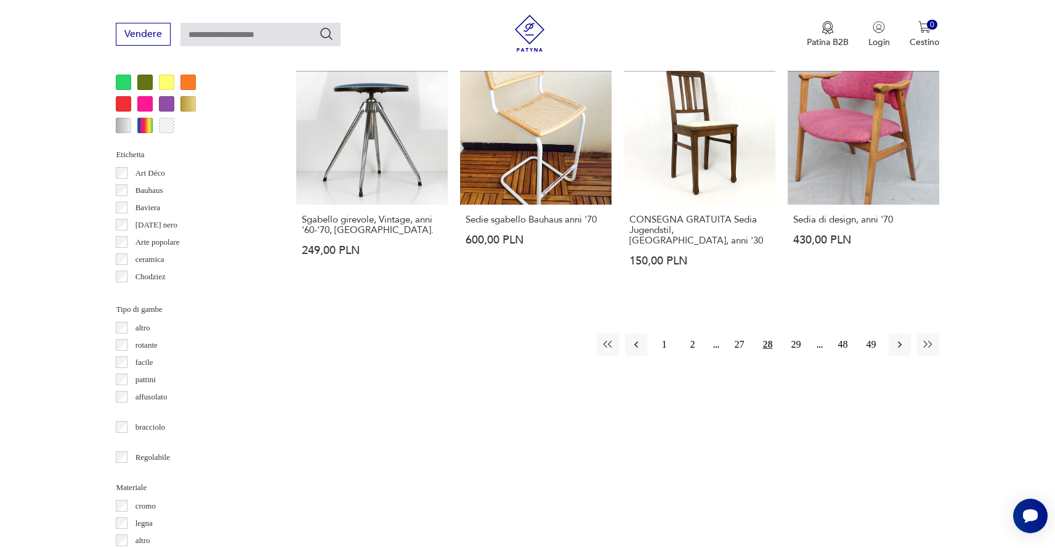
scroll to position [1253, 0]
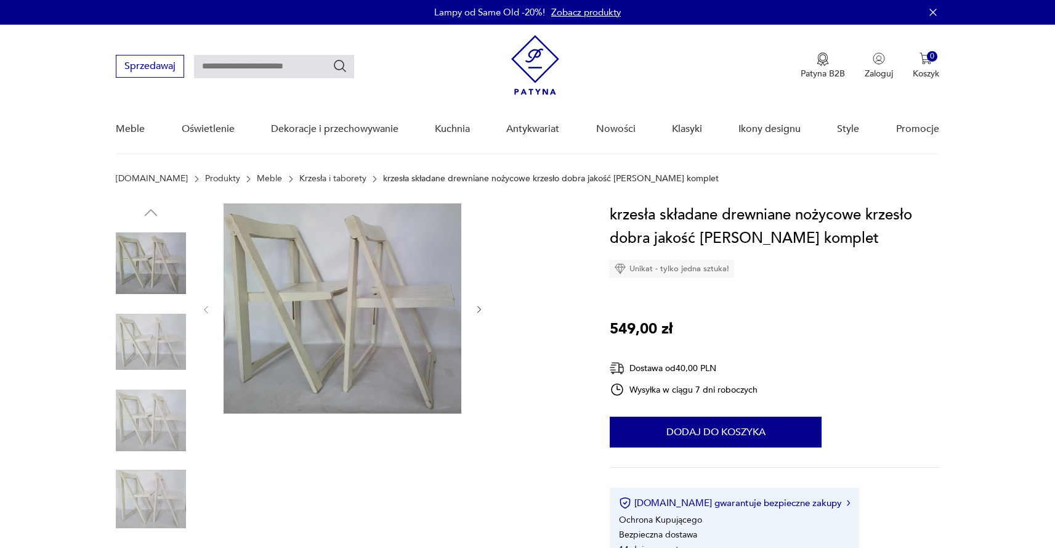
click at [376, 305] on img at bounding box center [343, 308] width 238 height 210
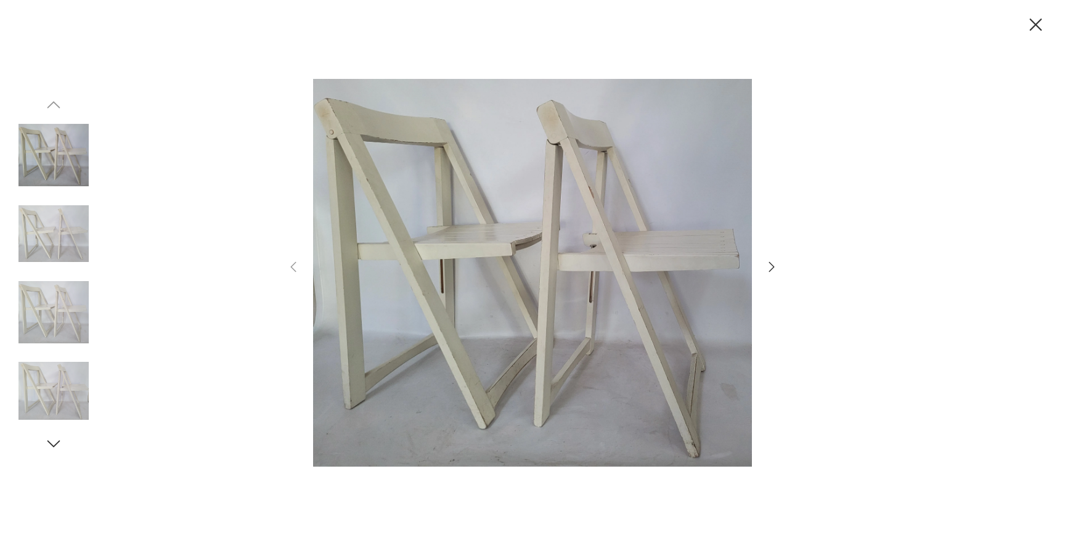
click at [774, 265] on icon "button" at bounding box center [771, 266] width 15 height 15
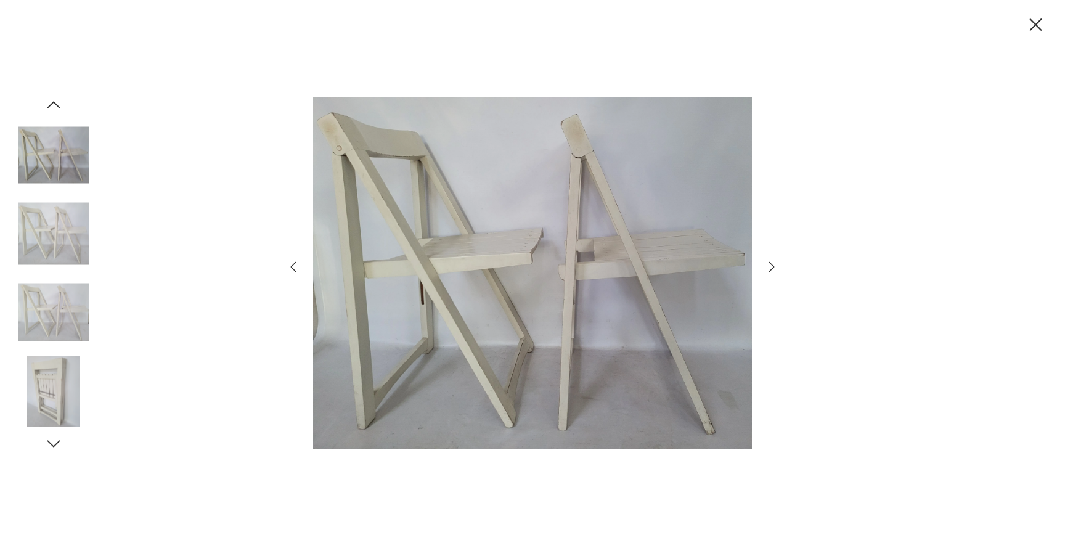
click at [774, 265] on icon "button" at bounding box center [771, 266] width 15 height 15
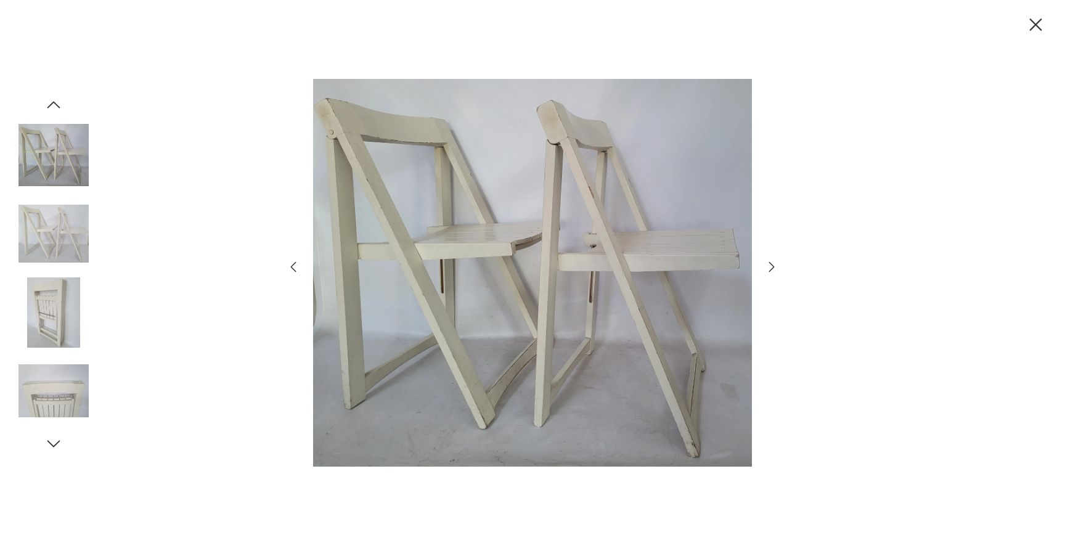
click at [774, 265] on icon "button" at bounding box center [771, 266] width 15 height 15
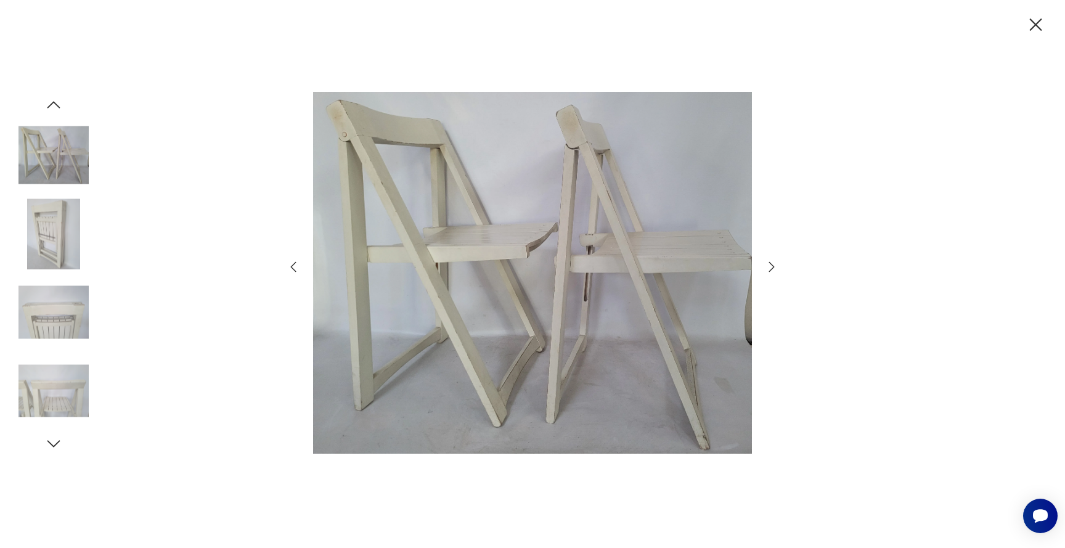
click at [774, 265] on icon "button" at bounding box center [771, 266] width 15 height 15
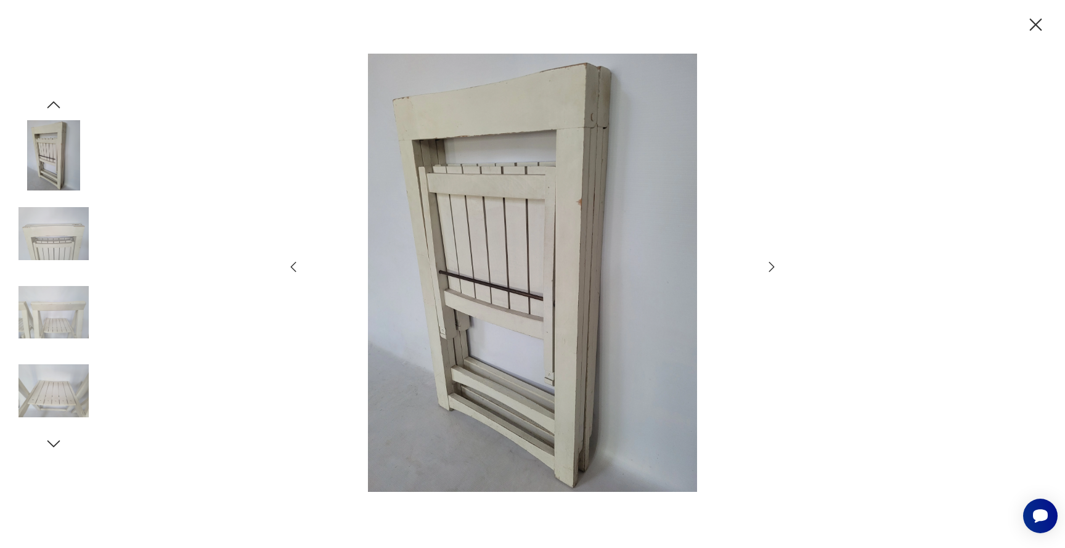
click at [774, 265] on icon "button" at bounding box center [771, 266] width 15 height 15
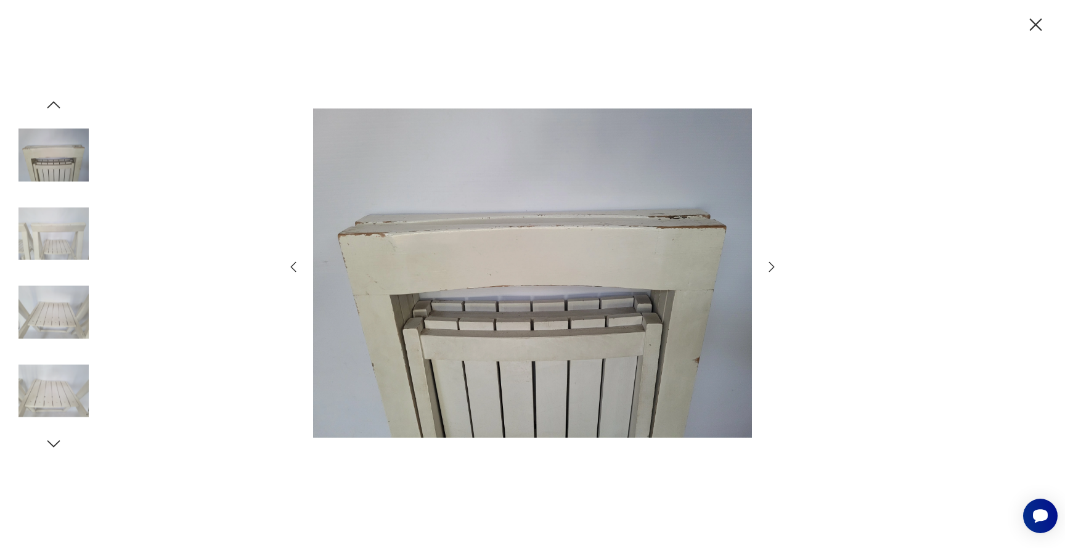
click at [774, 265] on icon "button" at bounding box center [771, 266] width 15 height 15
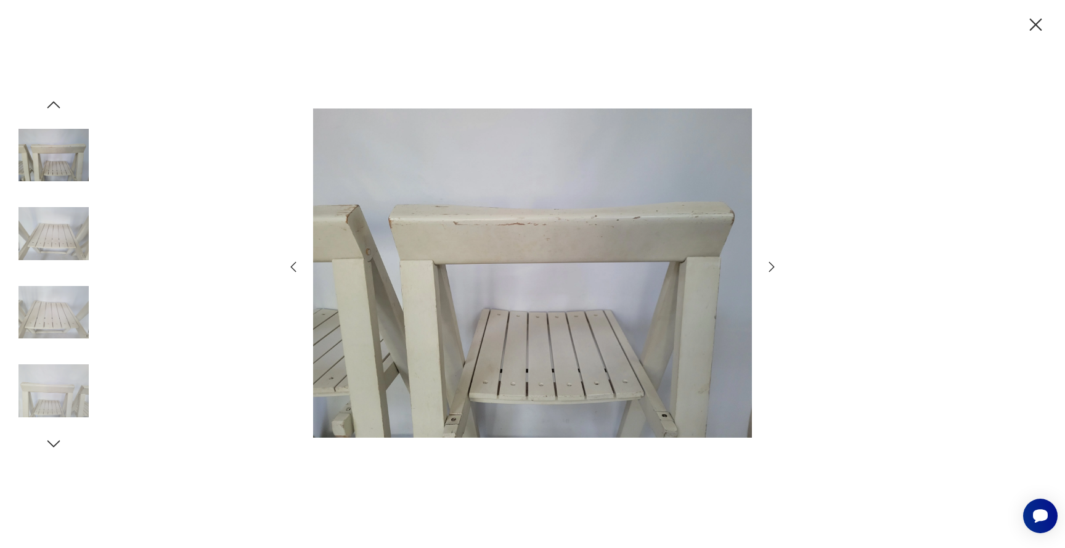
click at [774, 265] on icon "button" at bounding box center [771, 266] width 15 height 15
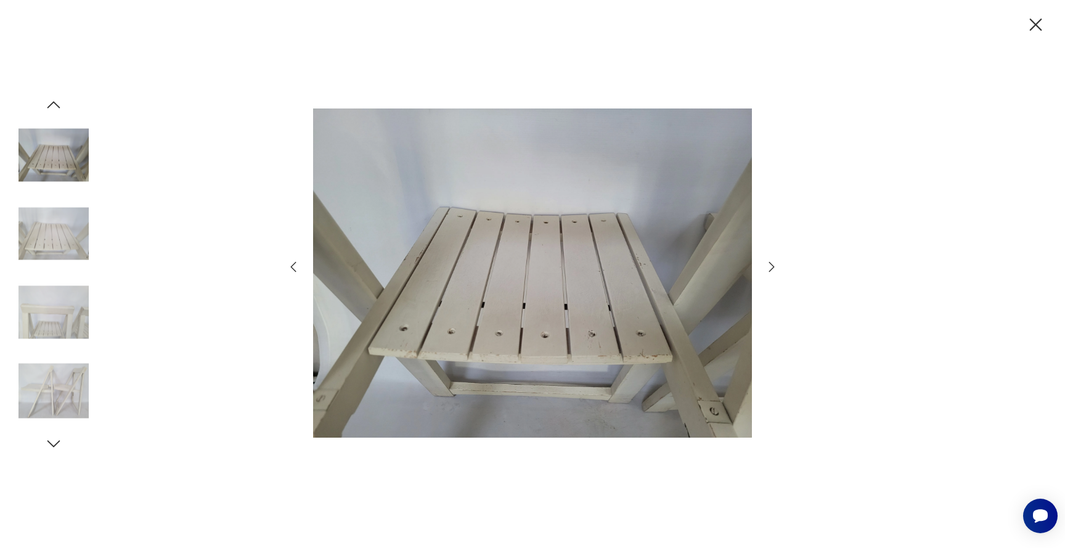
click at [774, 265] on icon "button" at bounding box center [771, 266] width 15 height 15
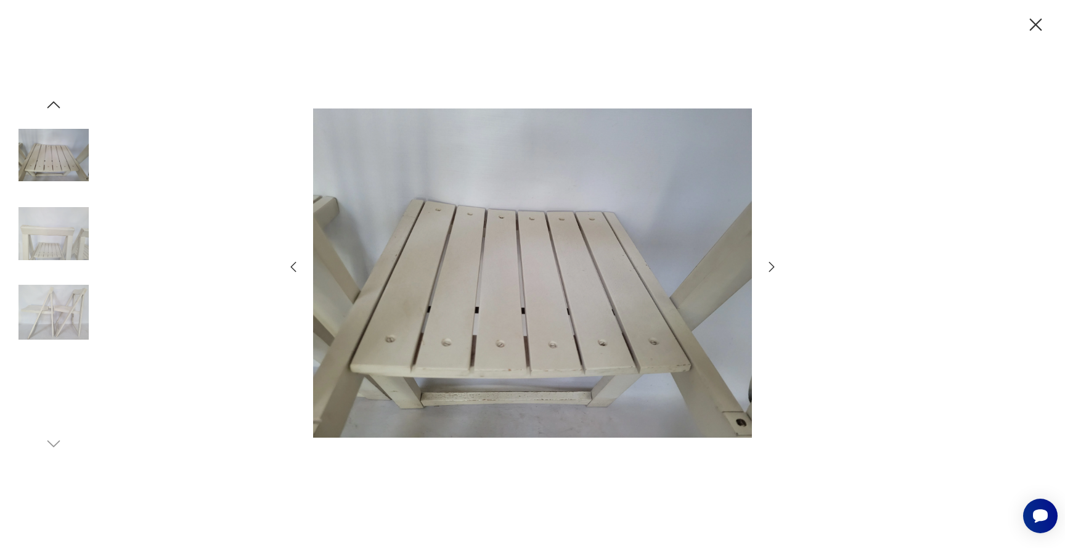
click at [774, 265] on icon "button" at bounding box center [771, 266] width 15 height 15
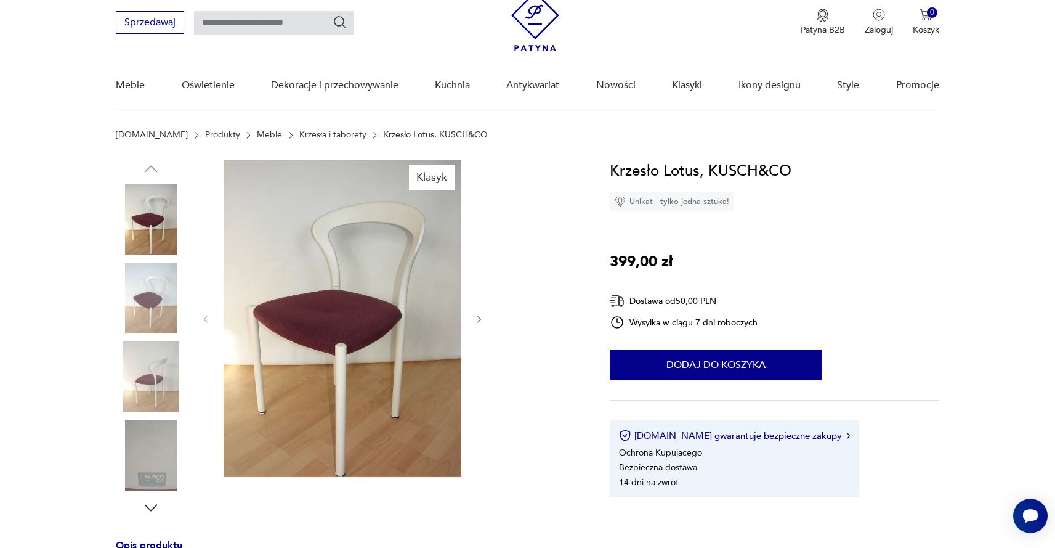
scroll to position [53, 0]
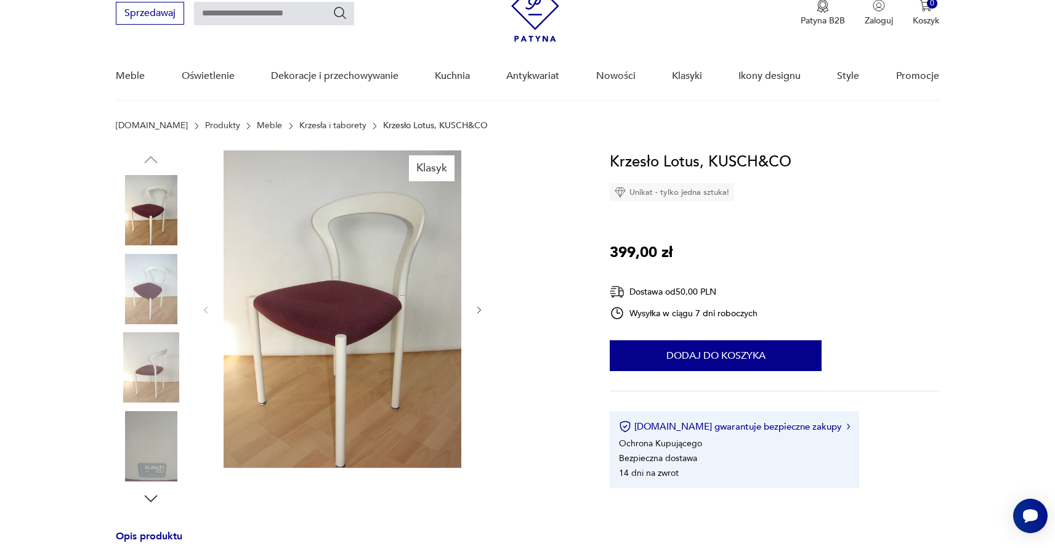
click at [476, 308] on icon "button" at bounding box center [479, 310] width 10 height 10
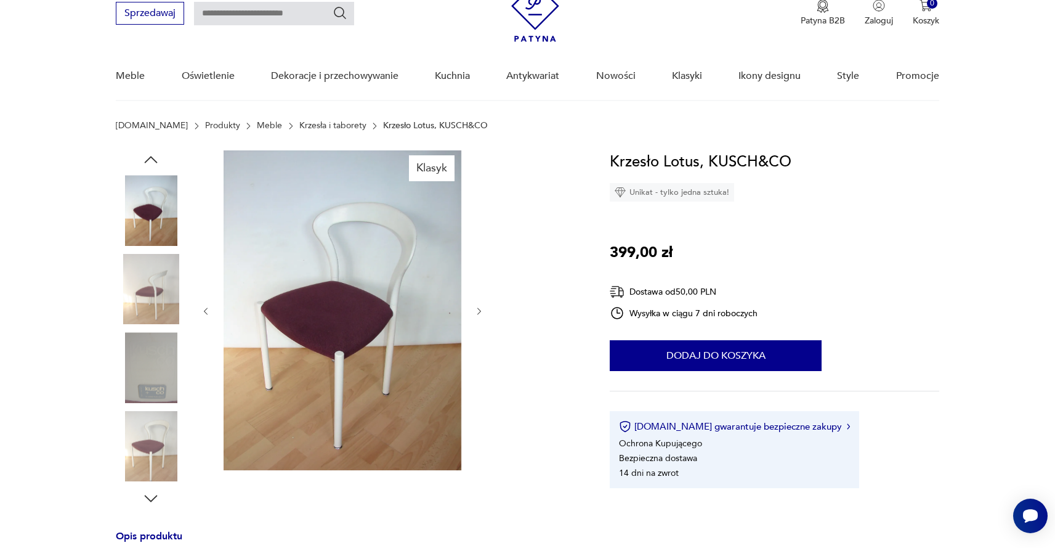
click at [476, 308] on icon "button" at bounding box center [479, 311] width 10 height 10
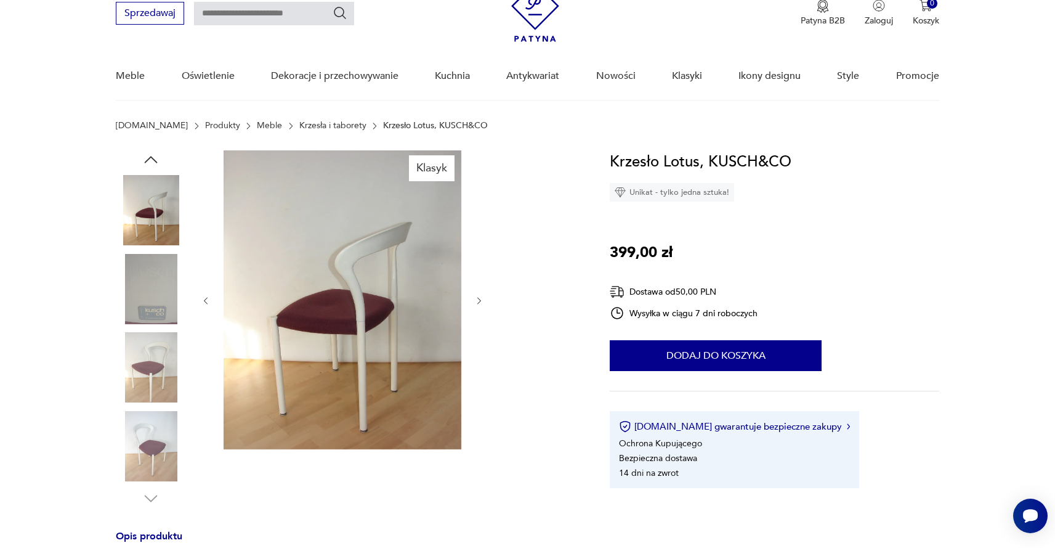
click at [476, 308] on div at bounding box center [342, 300] width 283 height 301
click at [476, 302] on icon "button" at bounding box center [479, 301] width 10 height 10
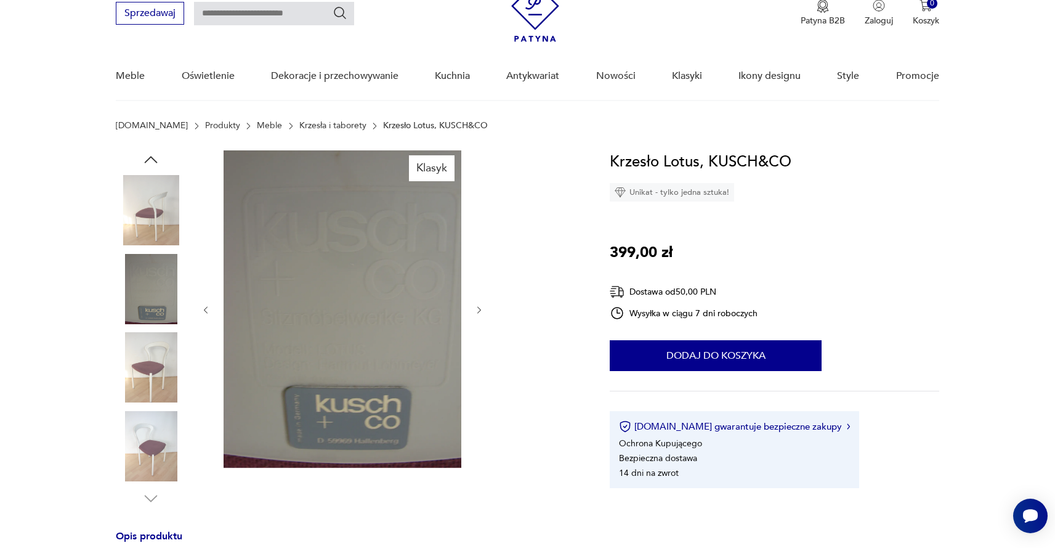
click at [476, 302] on div at bounding box center [342, 309] width 283 height 319
click at [475, 306] on icon "button" at bounding box center [479, 310] width 10 height 10
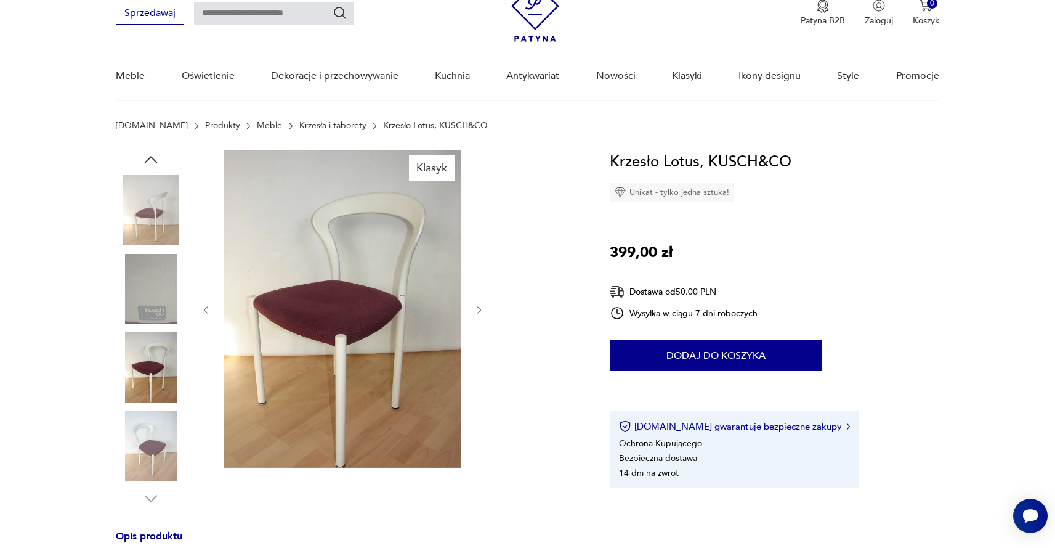
click at [475, 306] on icon "button" at bounding box center [479, 310] width 10 height 10
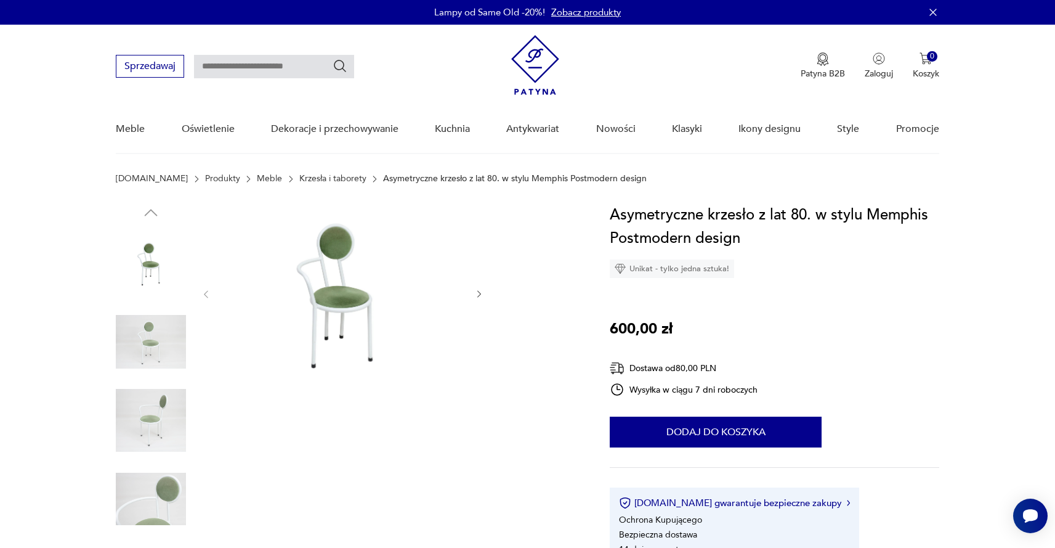
click at [480, 288] on button "button" at bounding box center [479, 294] width 10 height 12
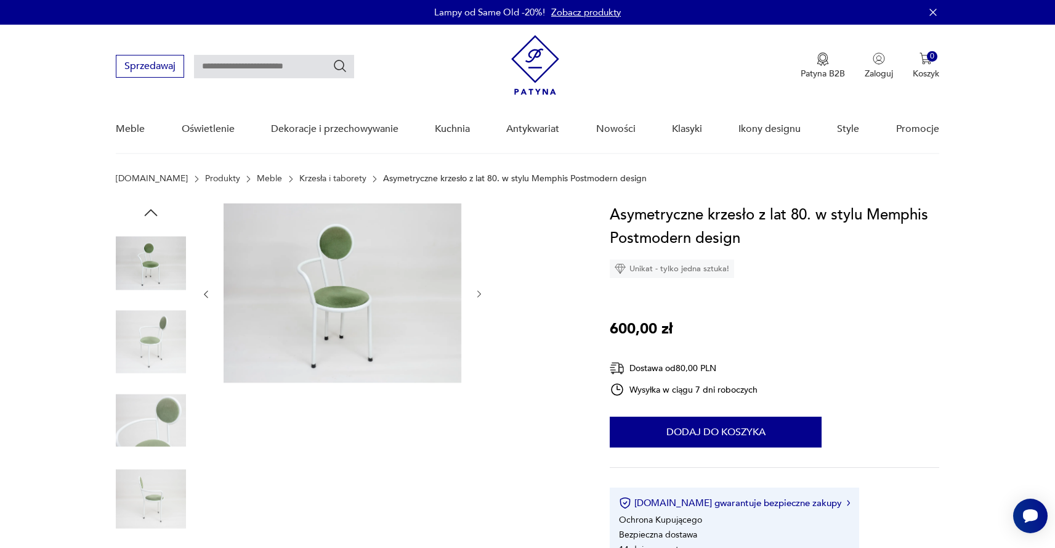
click at [480, 288] on button "button" at bounding box center [479, 294] width 10 height 12
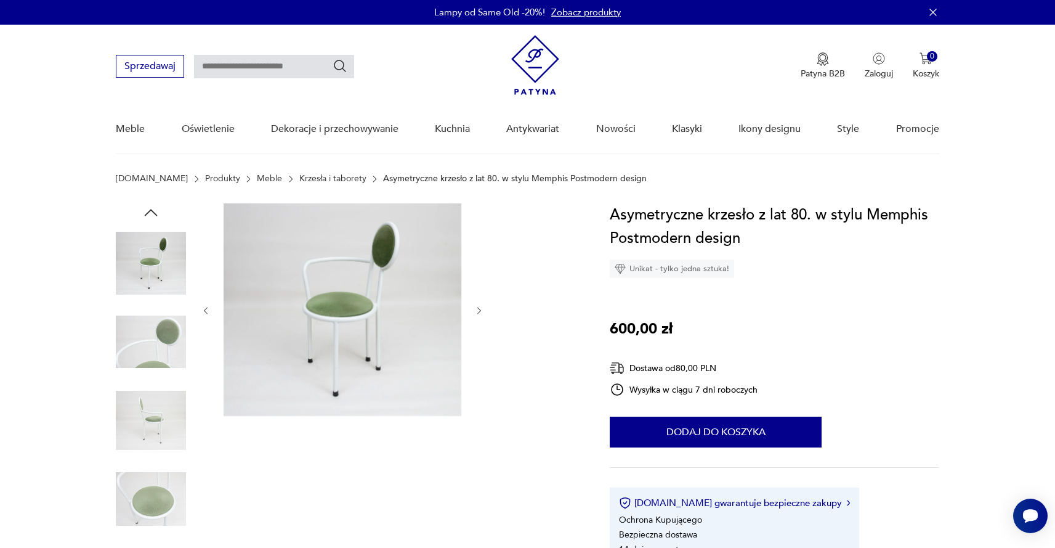
click at [480, 288] on div at bounding box center [342, 310] width 283 height 214
click at [476, 310] on icon "button" at bounding box center [479, 311] width 10 height 10
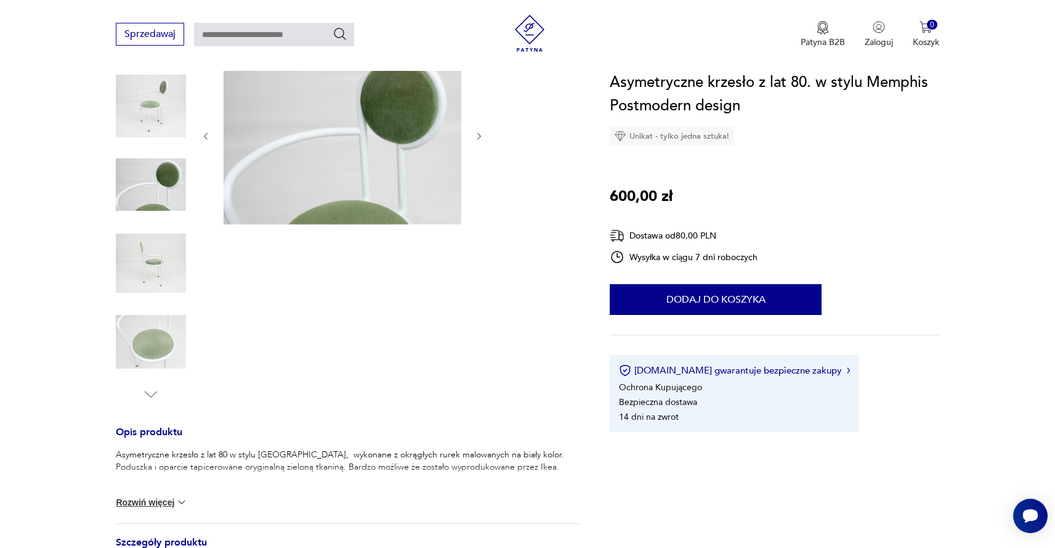
scroll to position [160, 0]
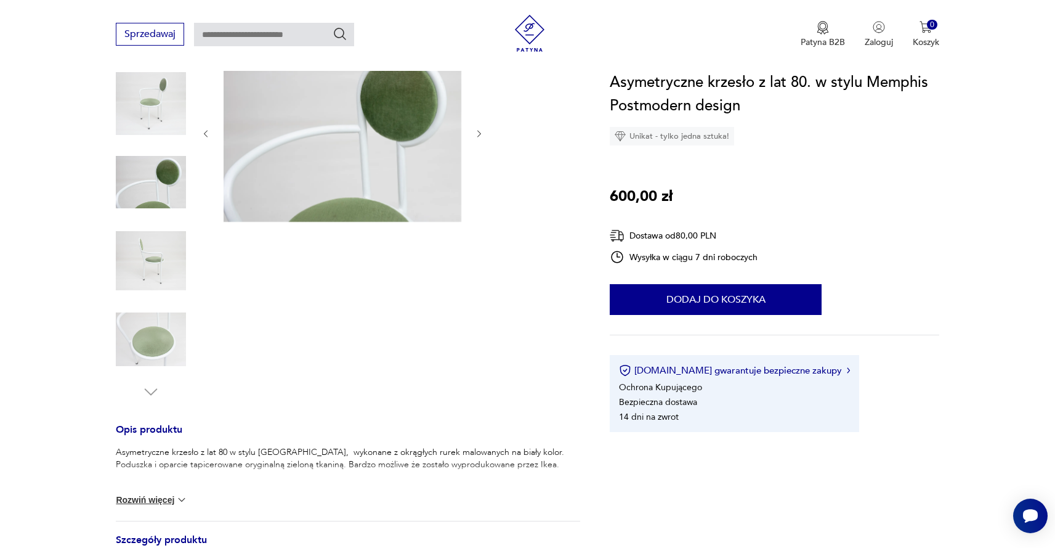
click at [163, 113] on img at bounding box center [151, 103] width 70 height 70
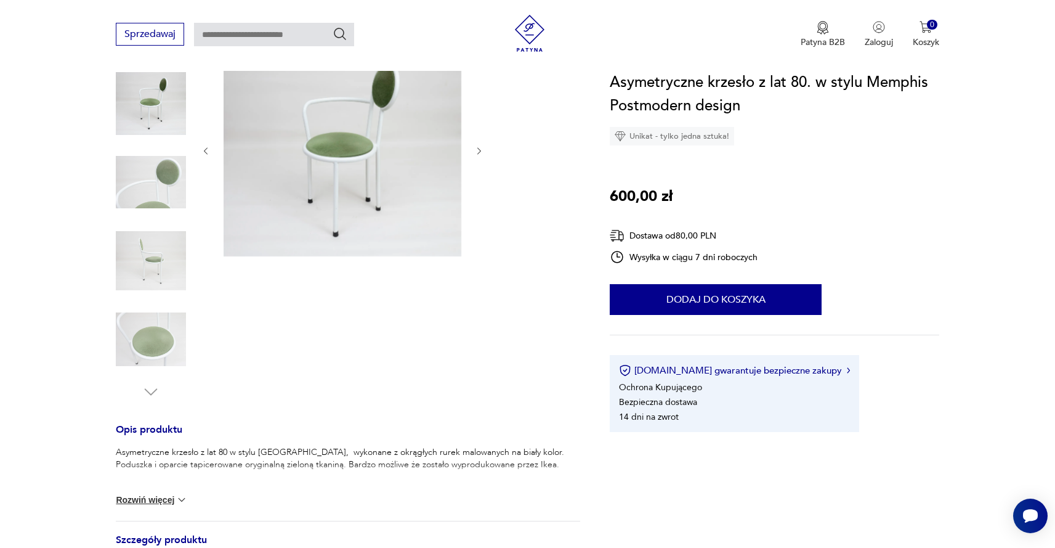
click at [160, 169] on img at bounding box center [151, 182] width 70 height 70
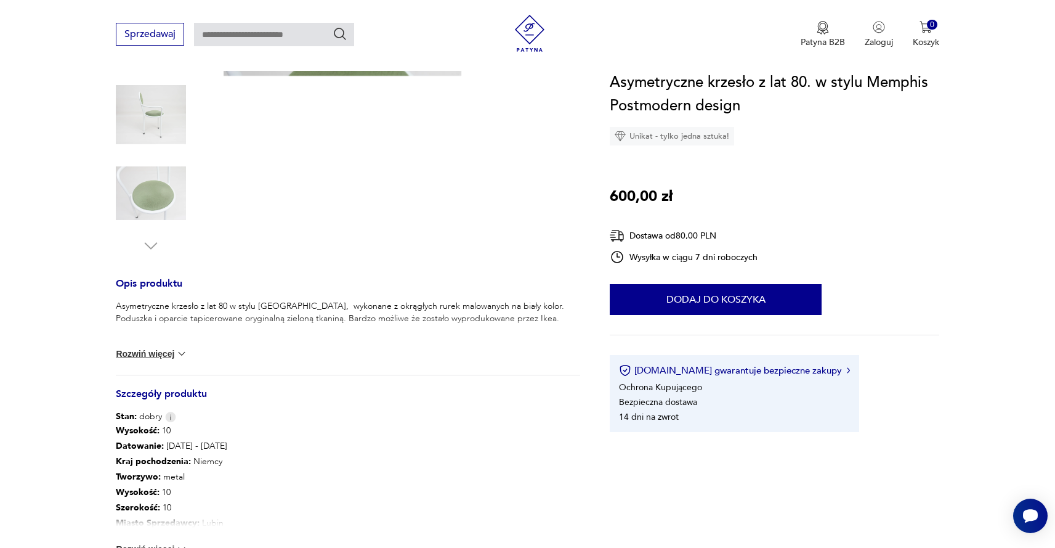
scroll to position [308, 0]
